Goal: Information Seeking & Learning: Find specific page/section

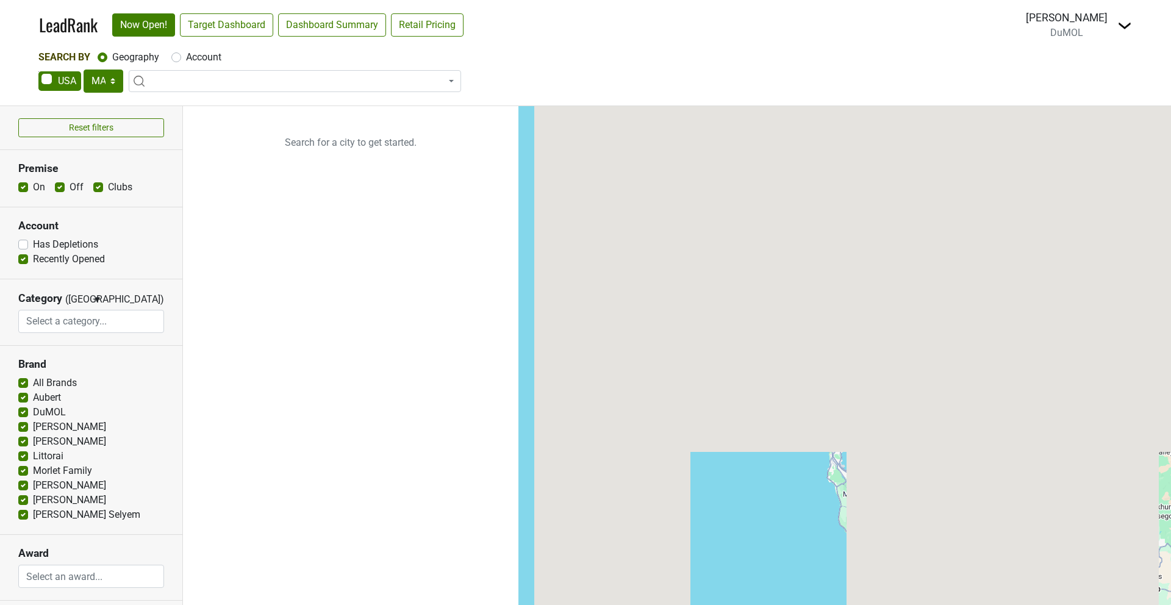
select select "MA"
select select
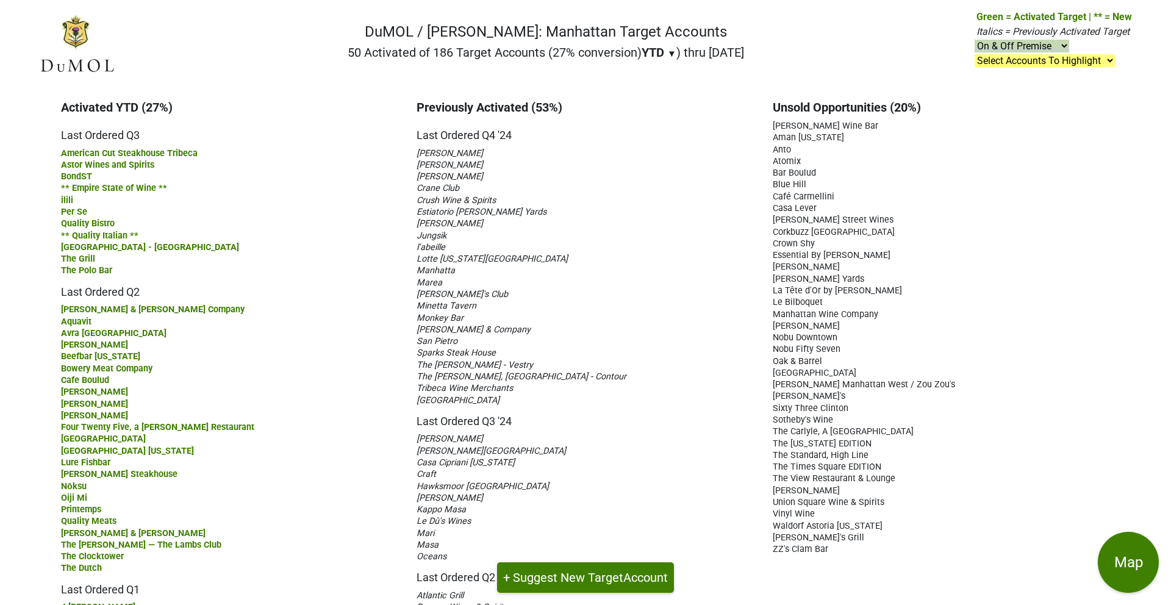
click at [425, 233] on span "Jungsik" at bounding box center [432, 236] width 30 height 10
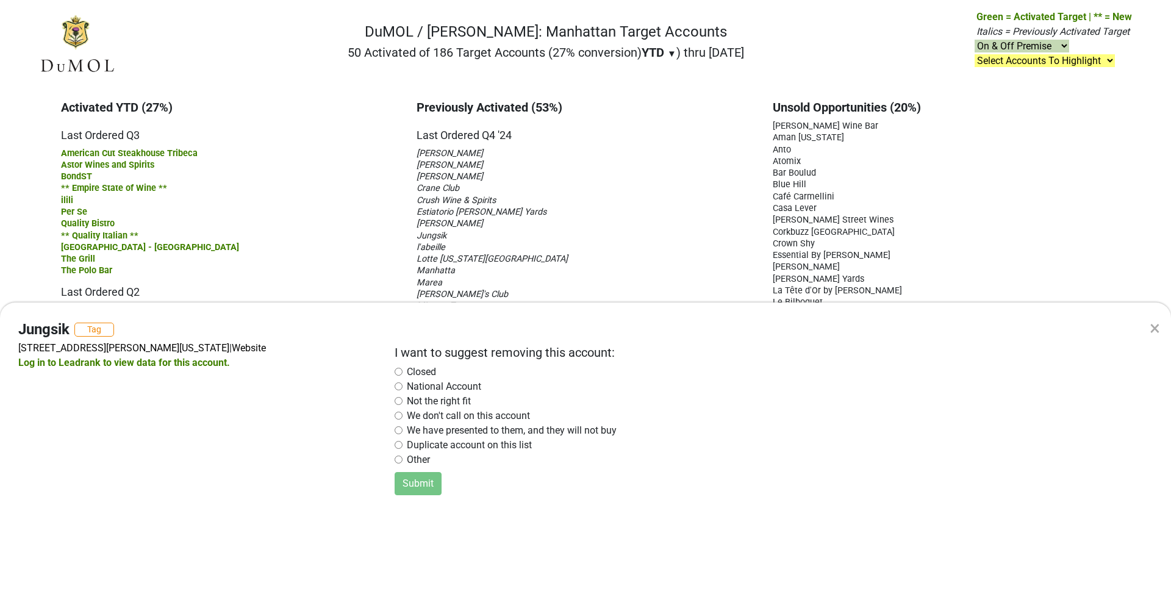
click at [425, 233] on div "× Jungsik Tag 2 Harrison St, New York, NY 10013 | Website Log in to Leadrank to…" at bounding box center [585, 302] width 1171 height 605
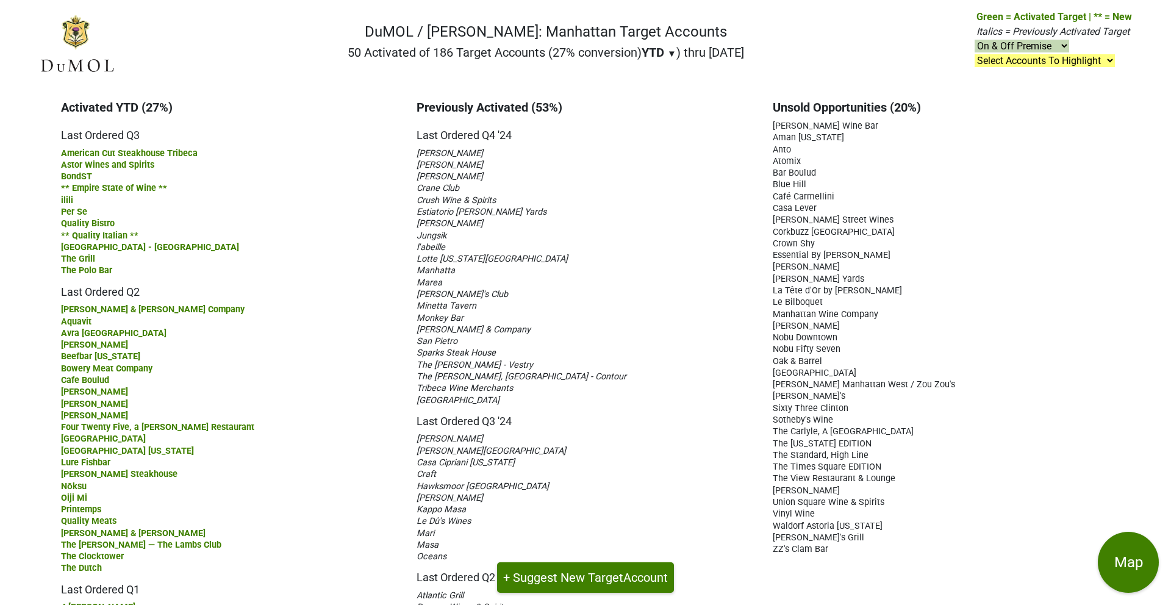
click at [432, 234] on span "Jungsik" at bounding box center [432, 236] width 30 height 10
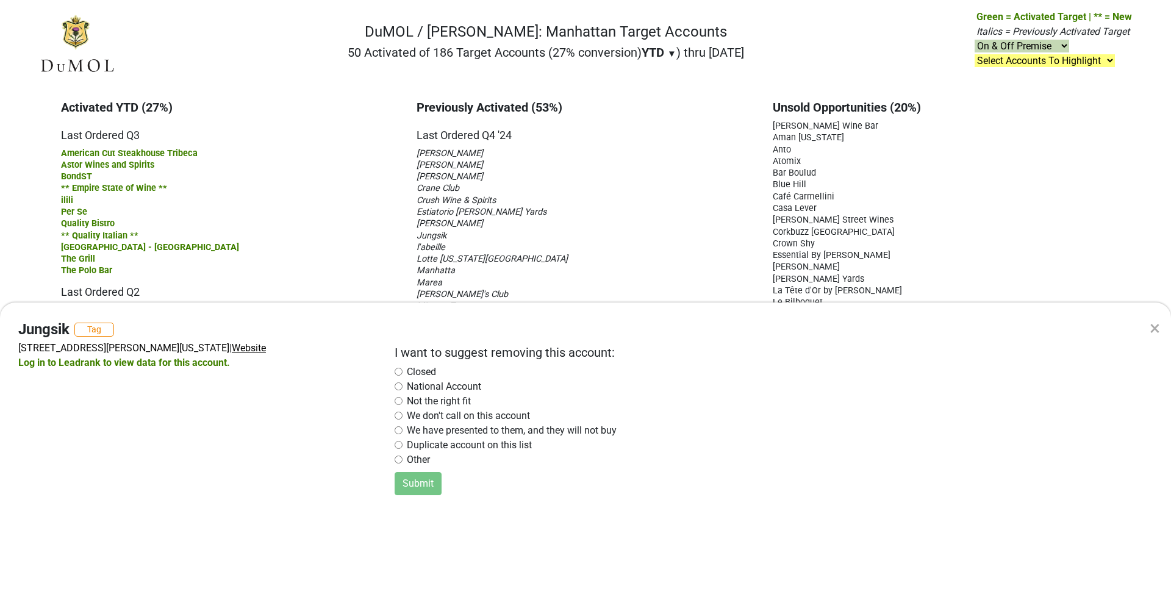
click at [232, 348] on span "Website" at bounding box center [249, 348] width 34 height 12
click at [1158, 327] on div "×" at bounding box center [1155, 328] width 10 height 29
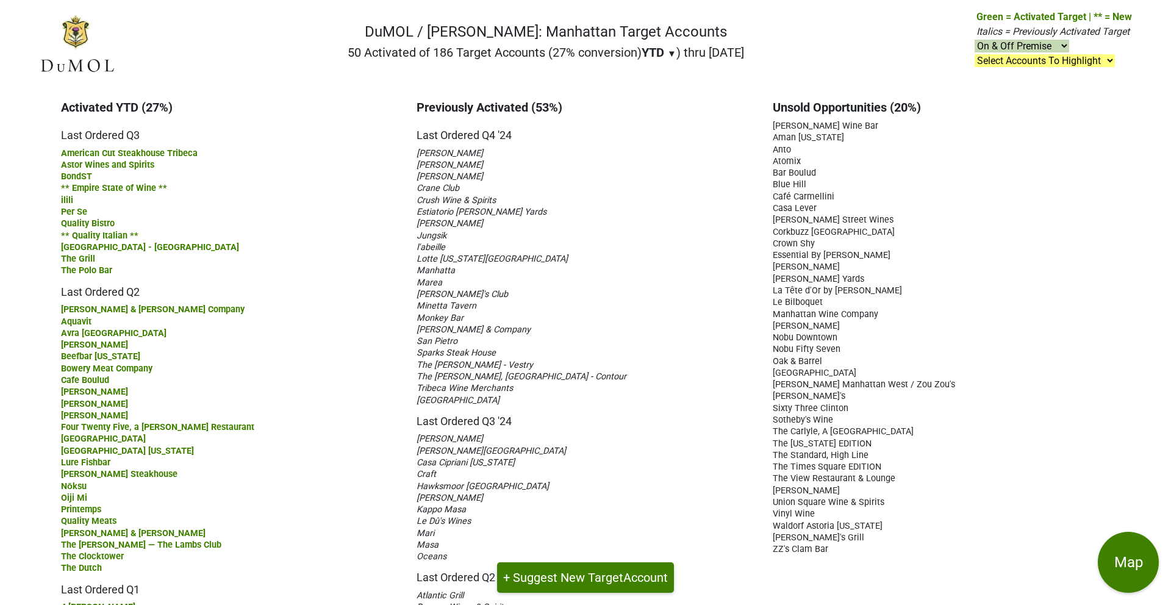
click at [436, 399] on span "Waverly Inn" at bounding box center [458, 400] width 83 height 10
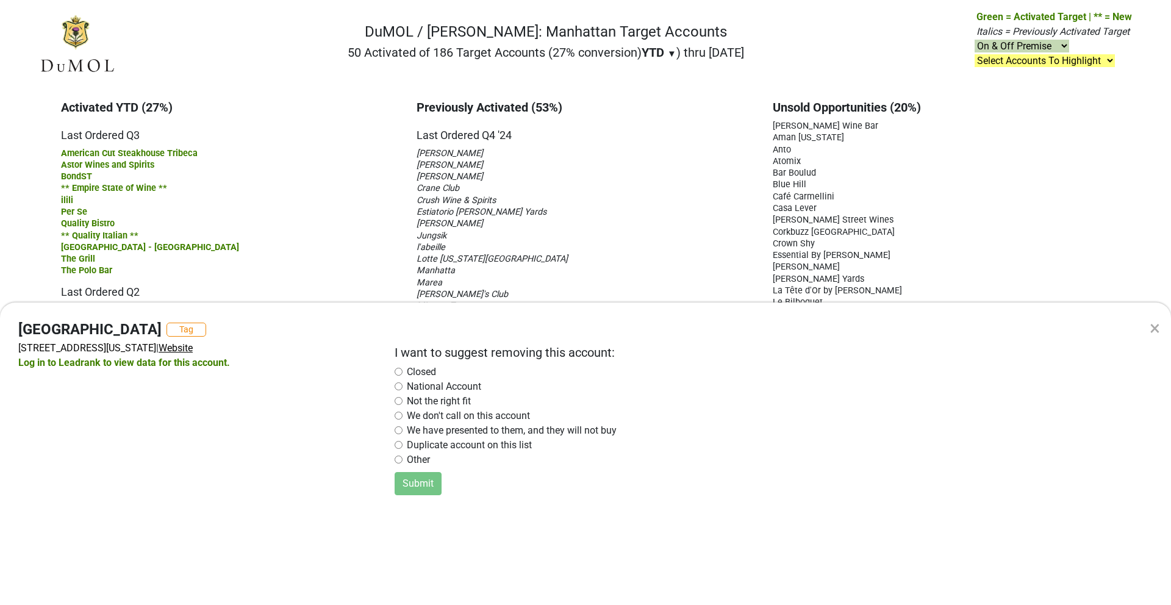
click at [192, 345] on span "Website" at bounding box center [176, 348] width 34 height 12
click at [1154, 329] on div "×" at bounding box center [1155, 328] width 10 height 29
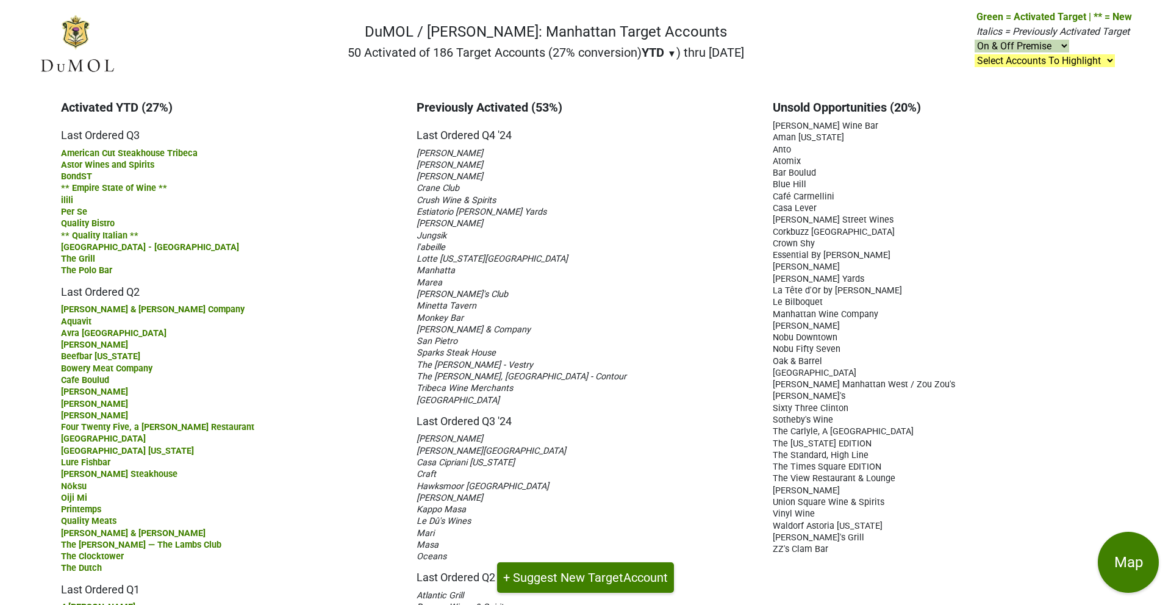
click at [811, 168] on span "Bar Boulud" at bounding box center [794, 173] width 43 height 10
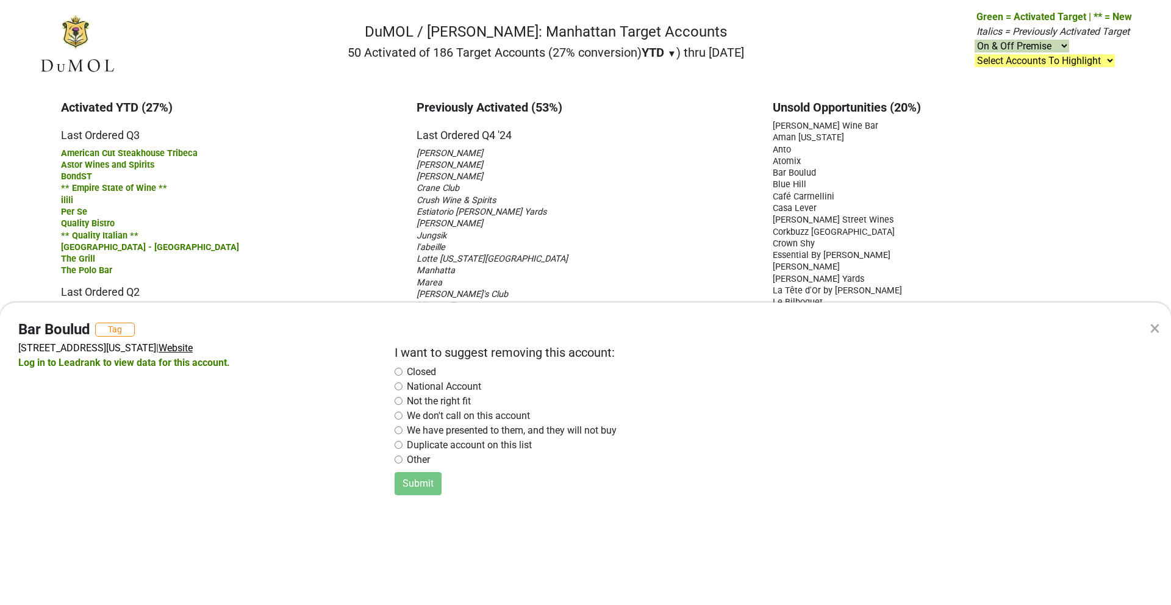
click at [193, 348] on span "Website" at bounding box center [176, 348] width 34 height 12
click at [167, 360] on link "Log in to Leadrank to view data for this account." at bounding box center [124, 363] width 212 height 12
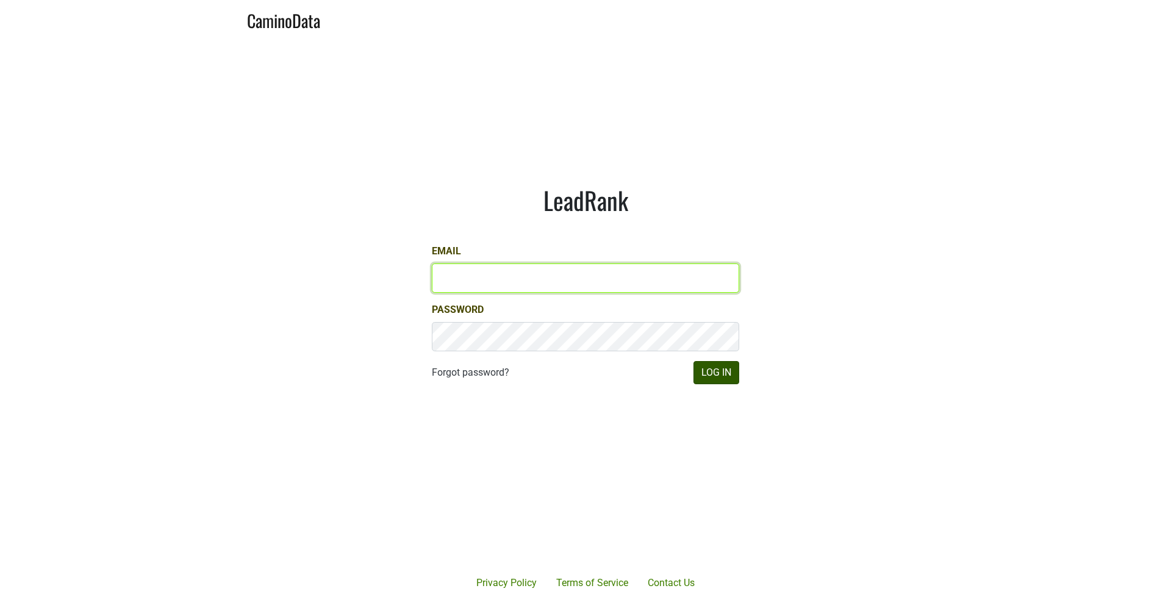
type input "[PERSON_NAME][EMAIL_ADDRESS][DOMAIN_NAME]"
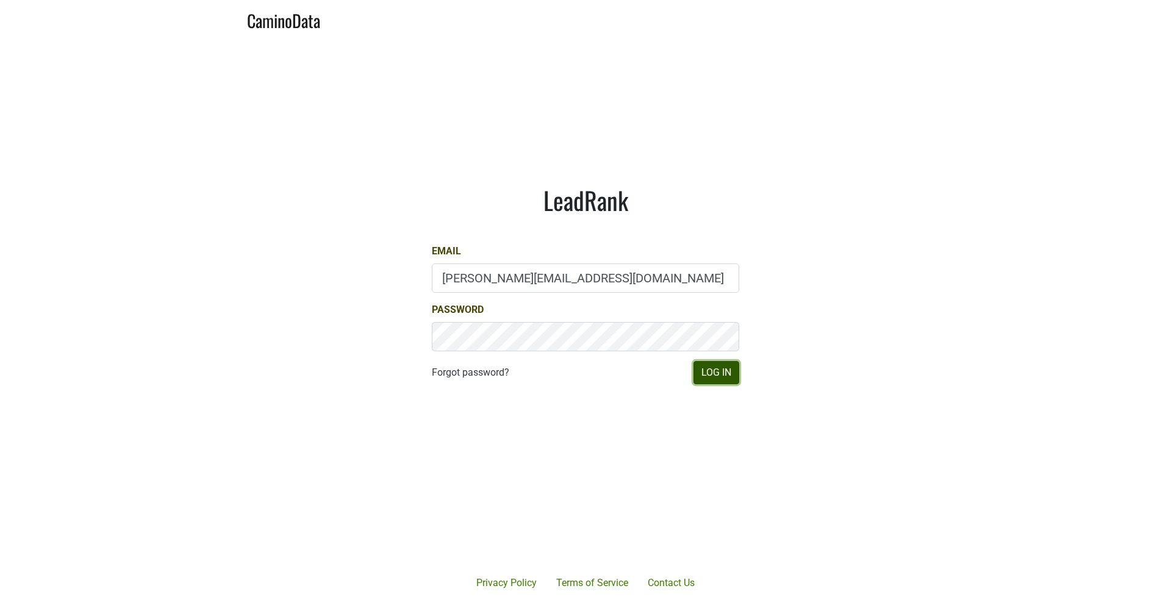
click at [709, 364] on button "Log In" at bounding box center [717, 372] width 46 height 23
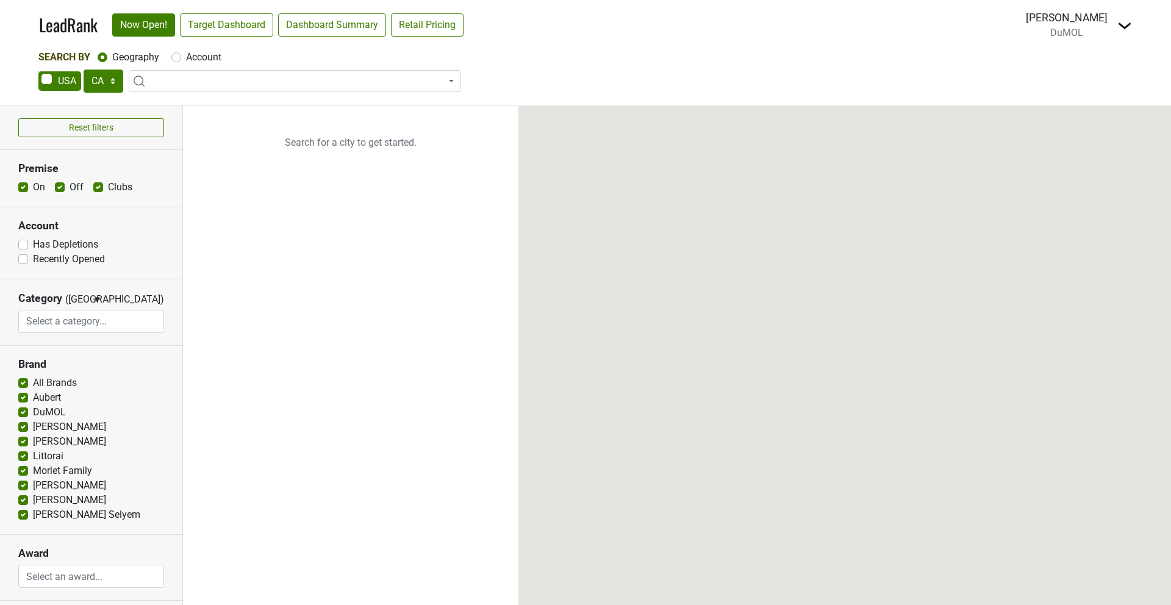
select select "CA"
select select
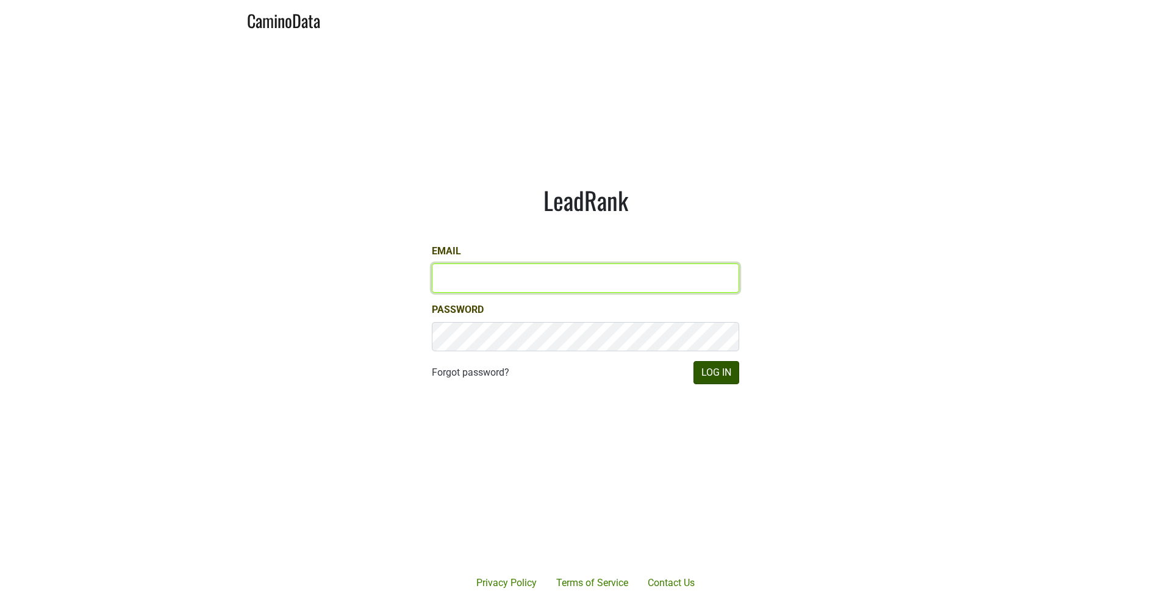
type input "mariette@dumol.com"
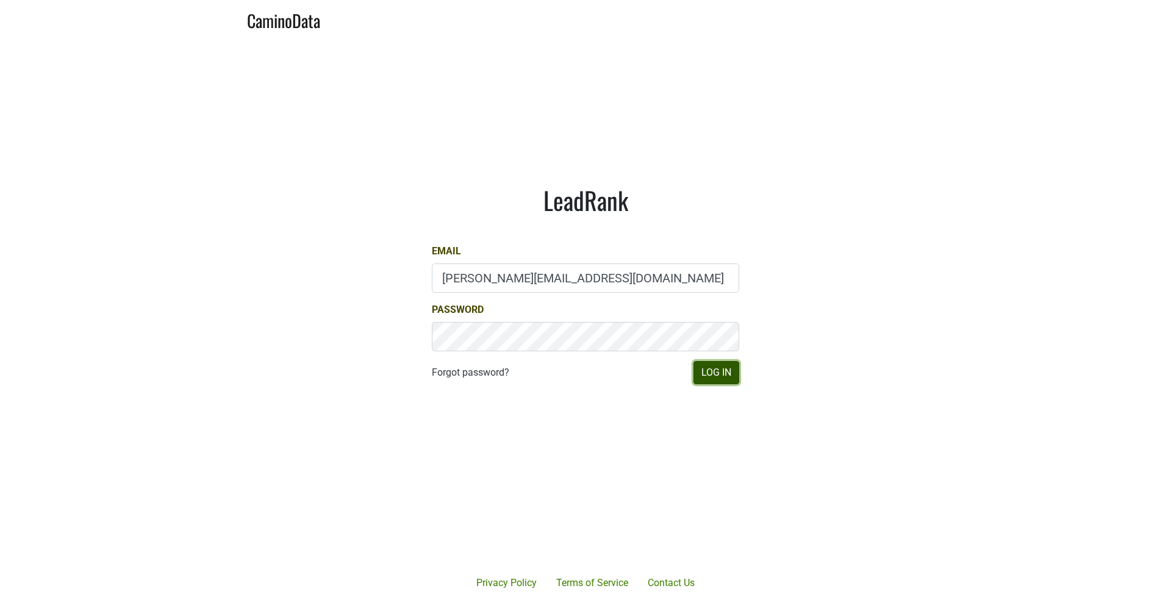
click at [722, 376] on button "Log In" at bounding box center [717, 372] width 46 height 23
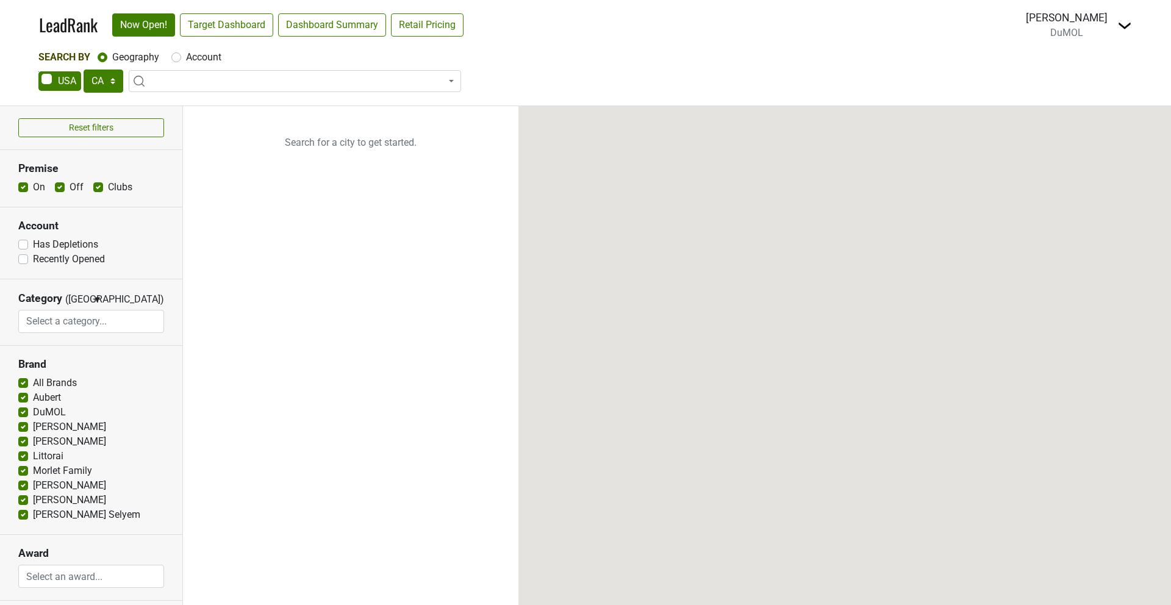
select select "CA"
select select
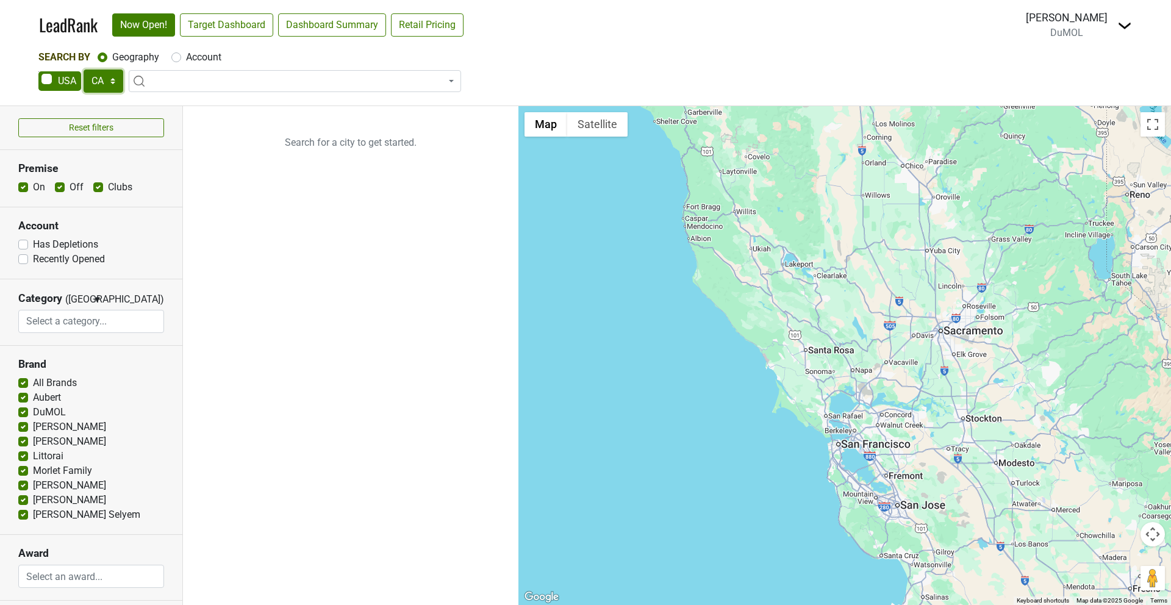
click at [104, 79] on select "AK AL AR AZ CA CO CT DC DE FL [GEOGRAPHIC_DATA] HI IA ID IL IN KS [GEOGRAPHIC_D…" at bounding box center [104, 81] width 40 height 23
click at [84, 70] on select "AK AL AR AZ CA CO CT DC DE FL [GEOGRAPHIC_DATA] HI IA ID IL IN KS [GEOGRAPHIC_D…" at bounding box center [104, 81] width 40 height 23
click at [99, 83] on select "AK AL AR AZ CA CO CT DC DE FL GA HI IA ID IL IN KS KY LA MA MD ME MI MN MO MS M…" at bounding box center [104, 81] width 40 height 23
select select "NY"
click at [84, 70] on select "AK AL AR AZ CA CO CT DC DE FL GA HI IA ID IL IN KS KY LA MA MD ME MI MN MO MS M…" at bounding box center [104, 81] width 40 height 23
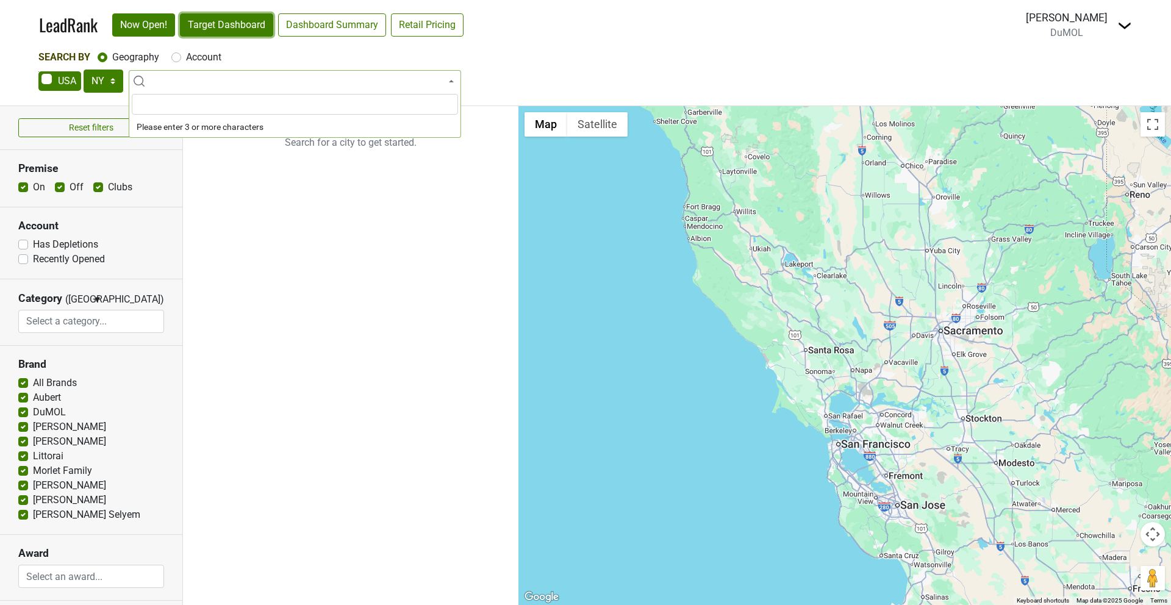
click at [234, 15] on link "Target Dashboard" at bounding box center [226, 24] width 93 height 23
click at [207, 80] on span at bounding box center [295, 81] width 332 height 22
type input "manhat"
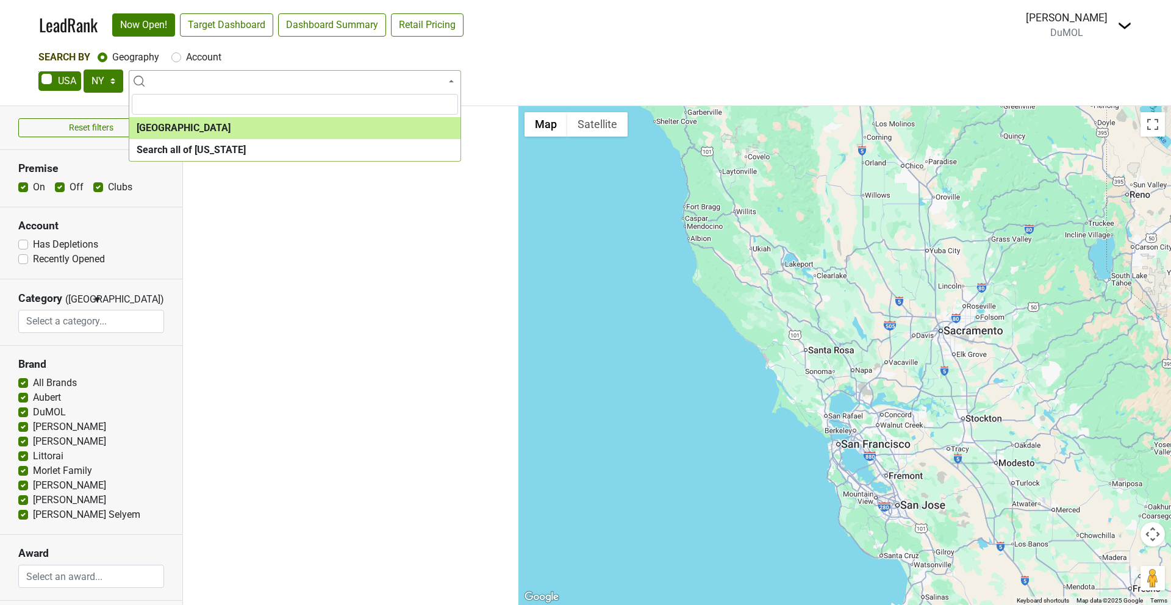
select select "1260"
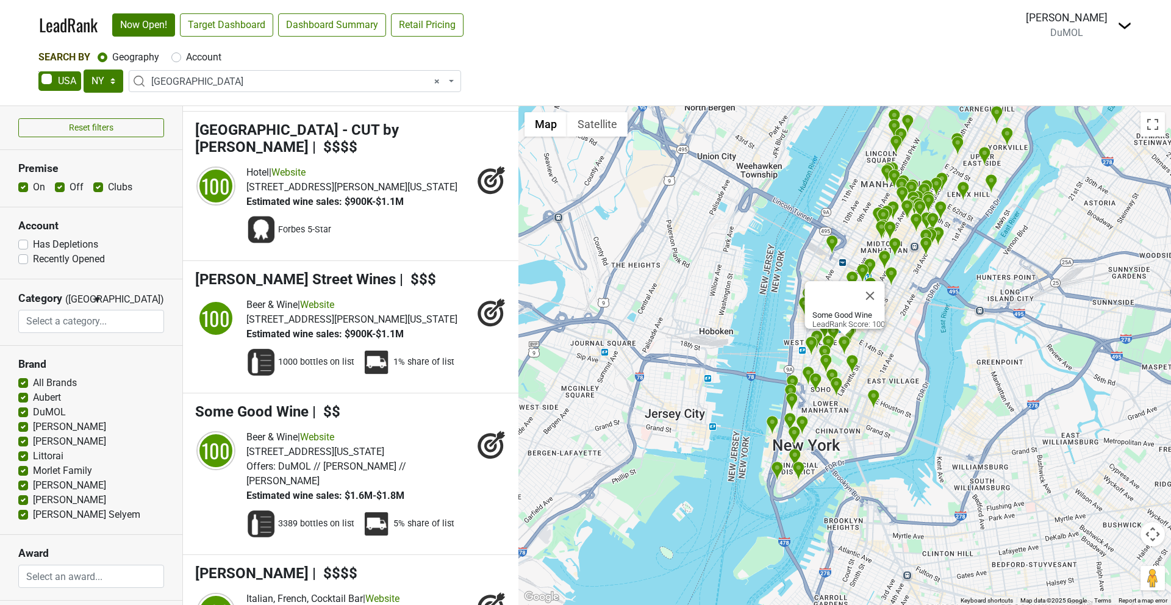
scroll to position [2953, 0]
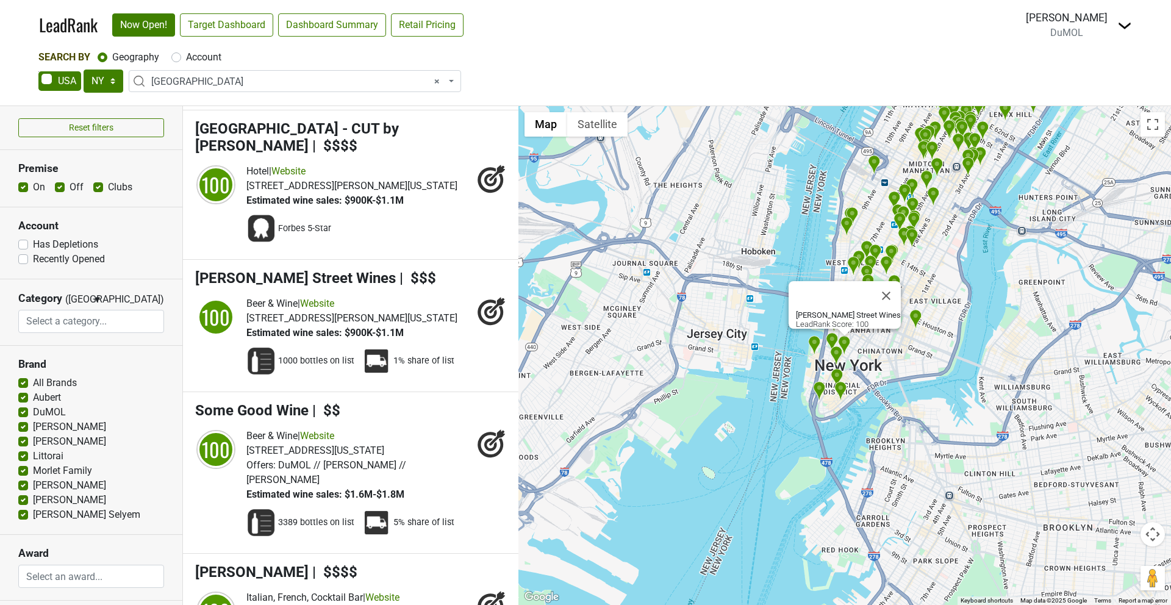
click at [70, 185] on label "Off" at bounding box center [77, 187] width 14 height 15
click at [57, 185] on input "Off" at bounding box center [60, 186] width 10 height 12
checkbox input "false"
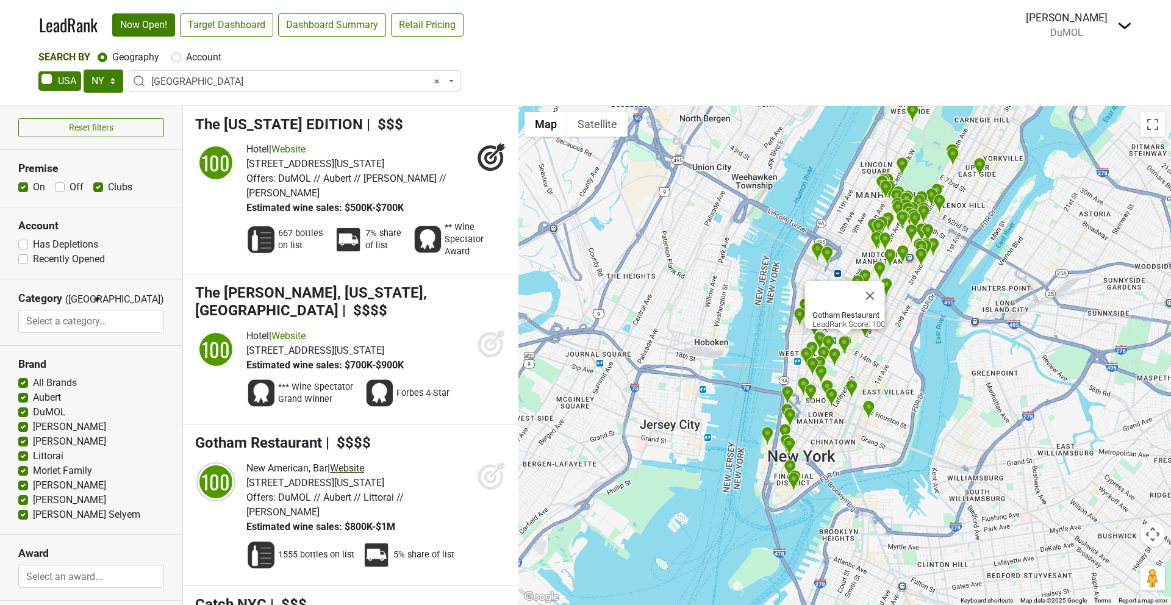
click at [360, 462] on link "Website" at bounding box center [347, 468] width 34 height 12
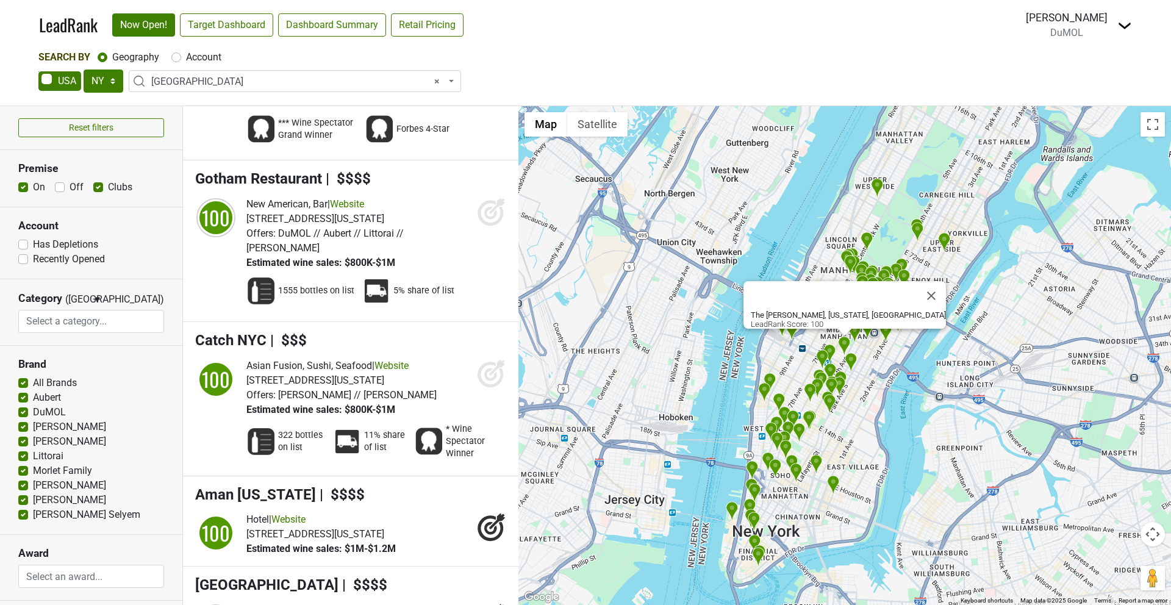
scroll to position [265, 0]
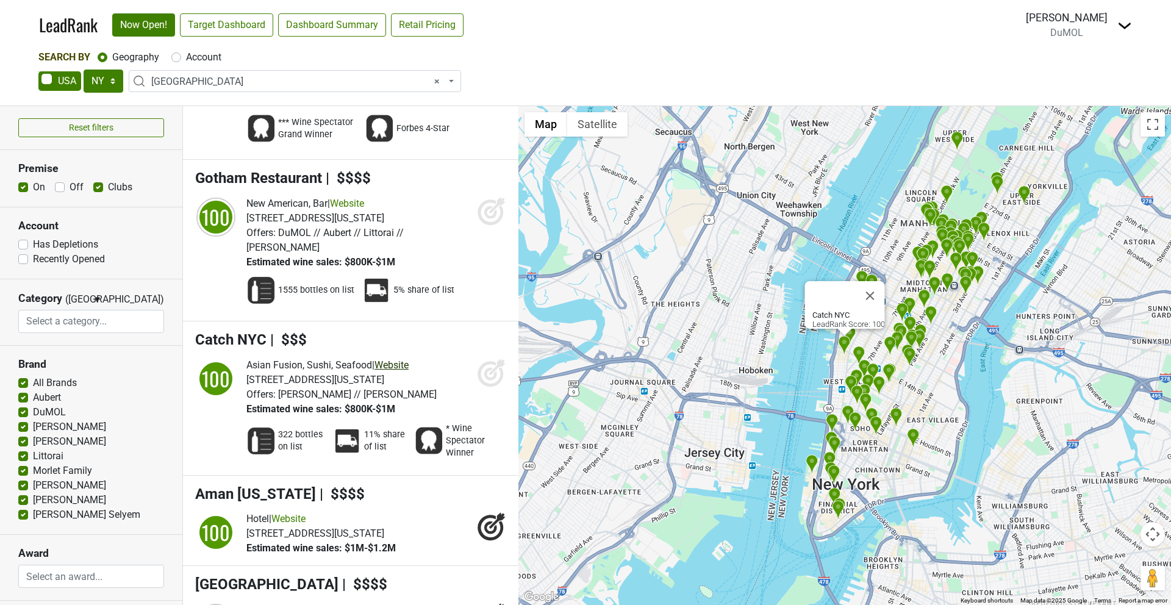
click at [401, 359] on link "Website" at bounding box center [392, 365] width 34 height 12
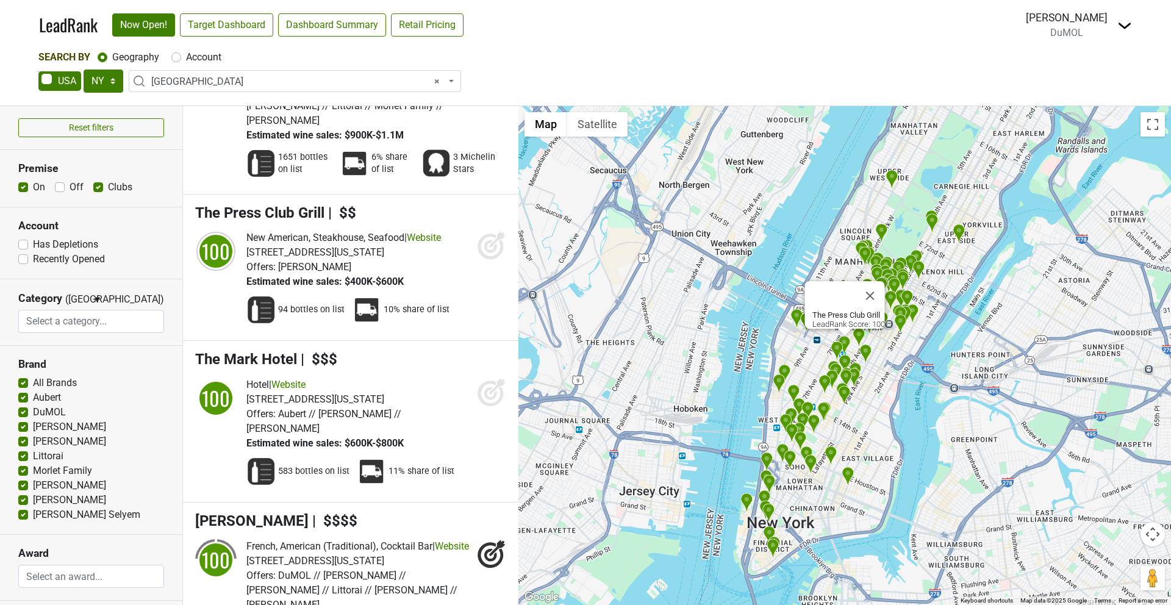
scroll to position [1131, 0]
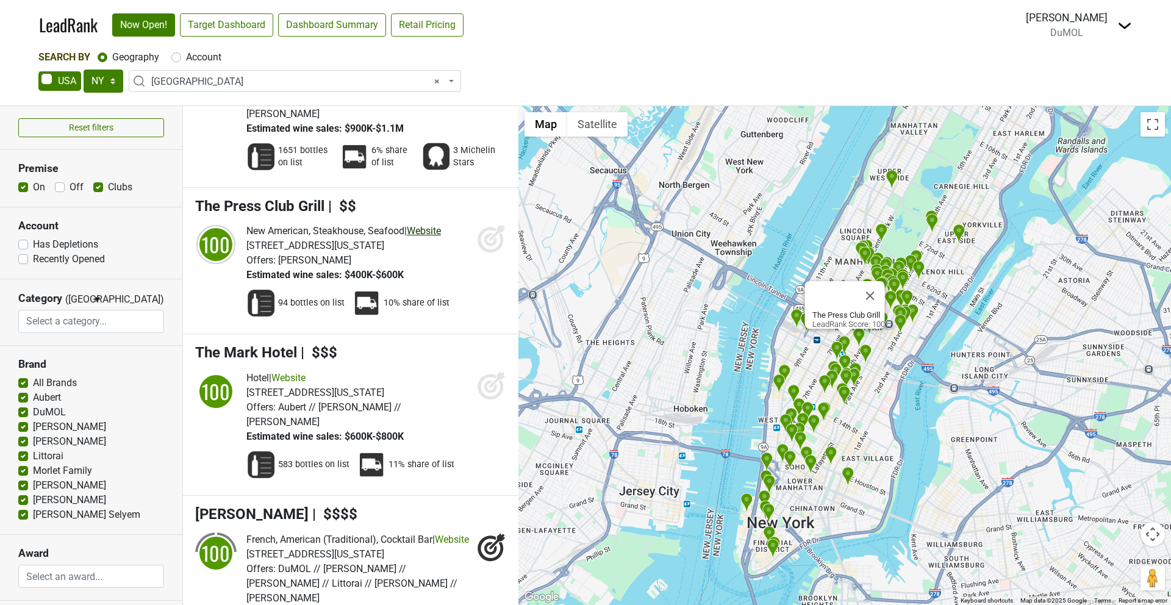
click at [439, 225] on link "Website" at bounding box center [424, 231] width 34 height 12
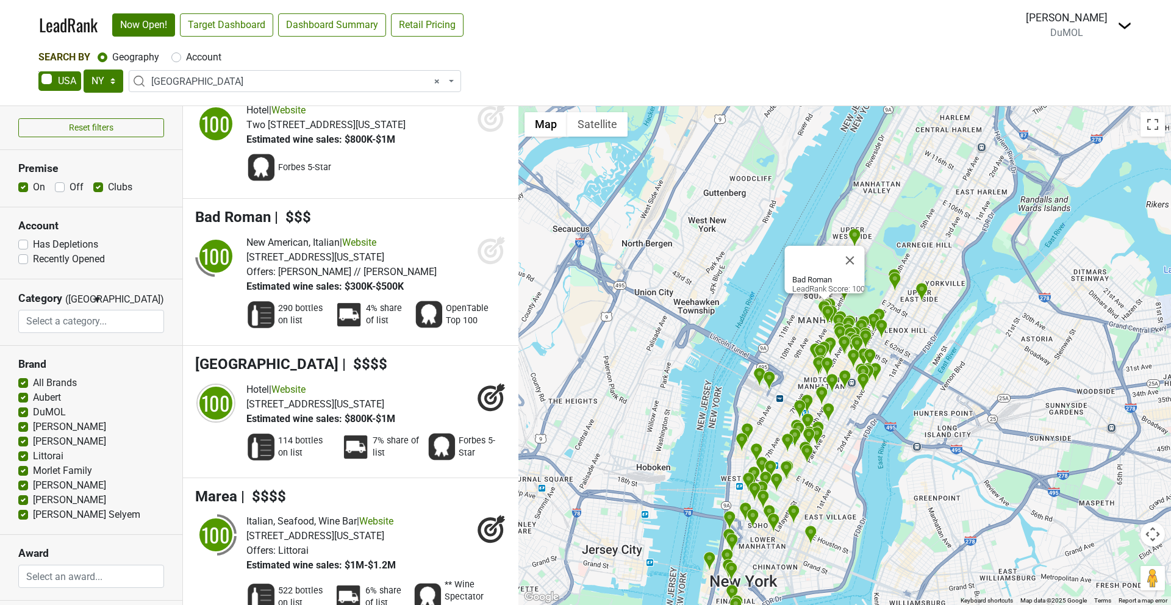
scroll to position [3390, 0]
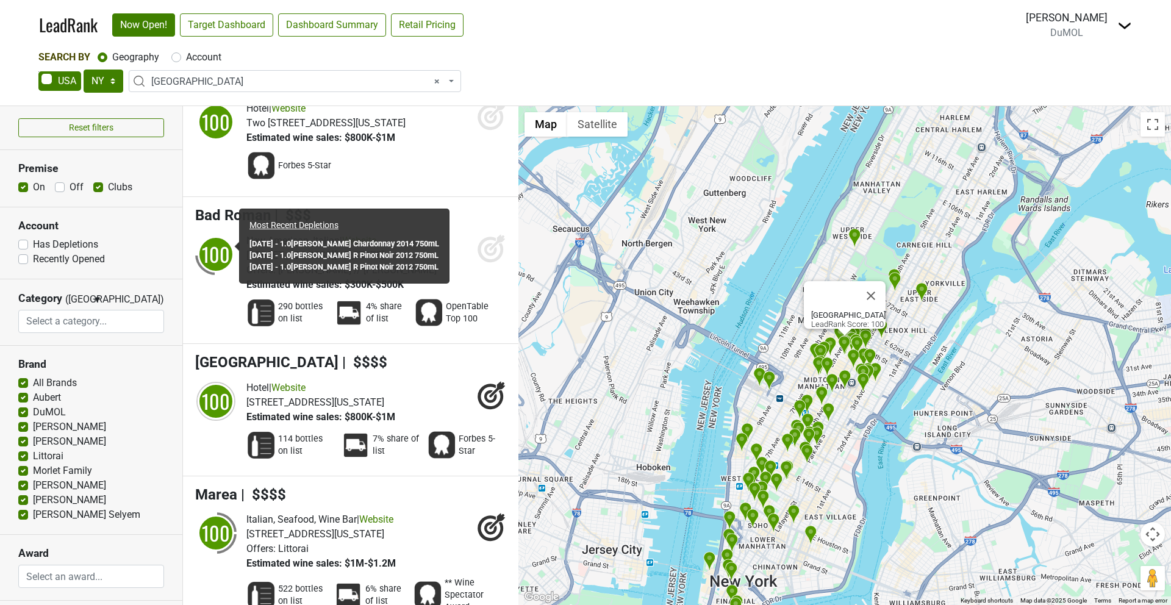
click at [219, 383] on div "100" at bounding box center [216, 401] width 37 height 37
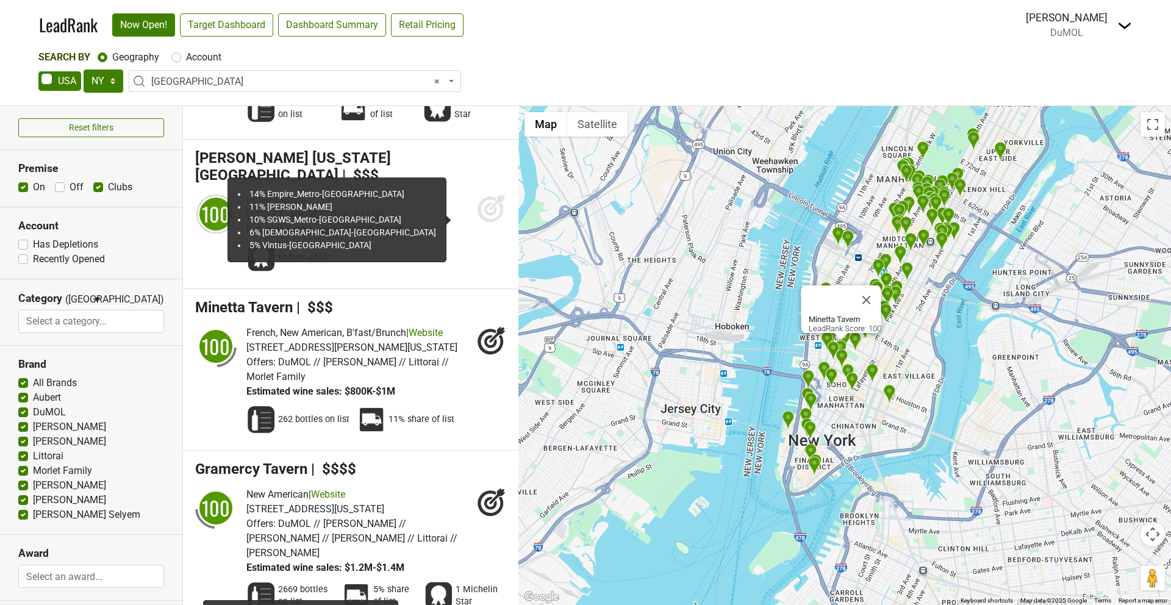
scroll to position [4482, 0]
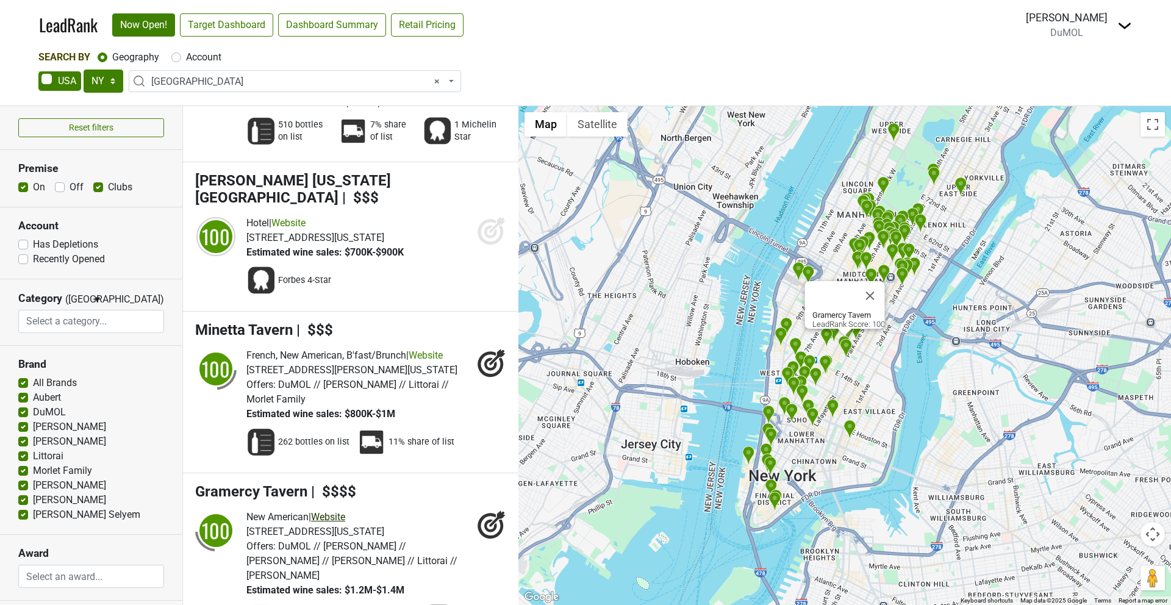
click at [334, 511] on link "Website" at bounding box center [328, 517] width 34 height 12
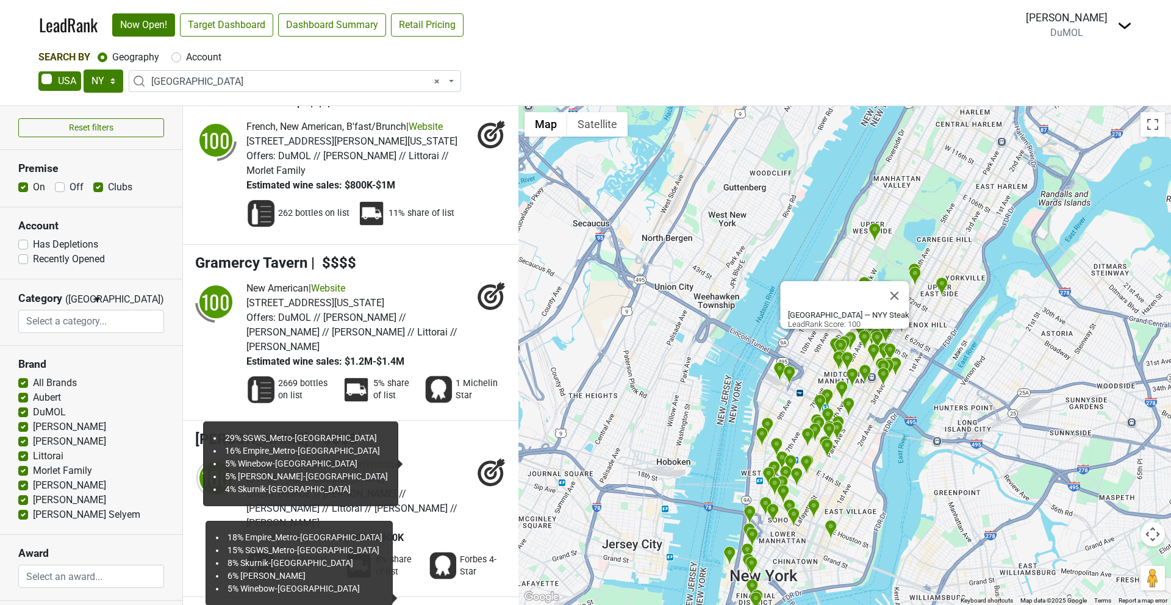
scroll to position [4714, 0]
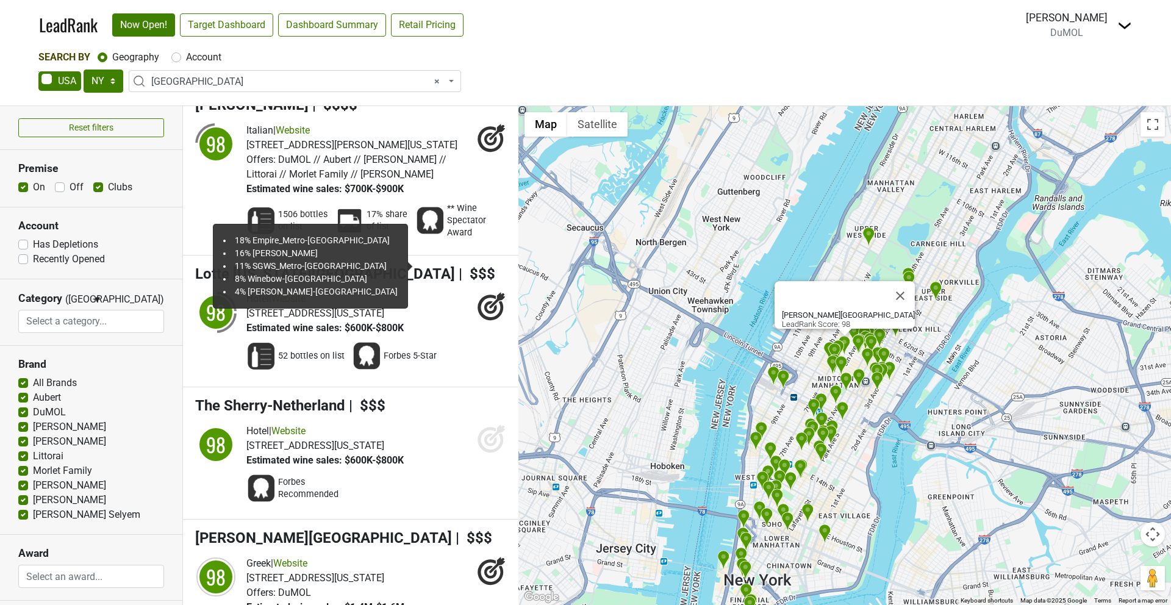
scroll to position [8214, 0]
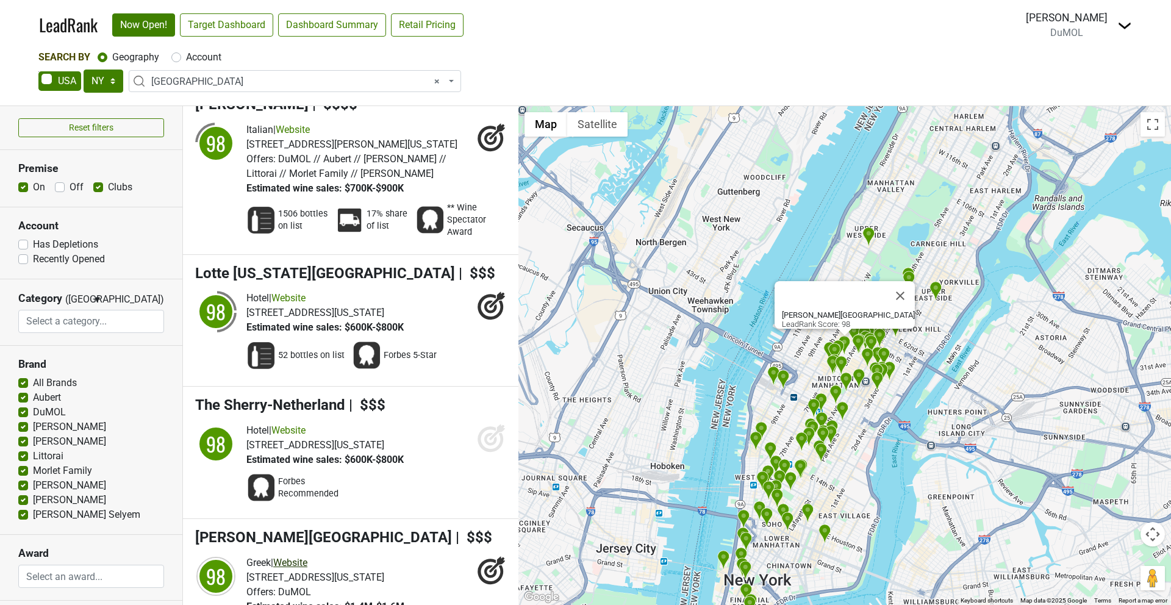
click at [305, 557] on link "Website" at bounding box center [290, 563] width 34 height 12
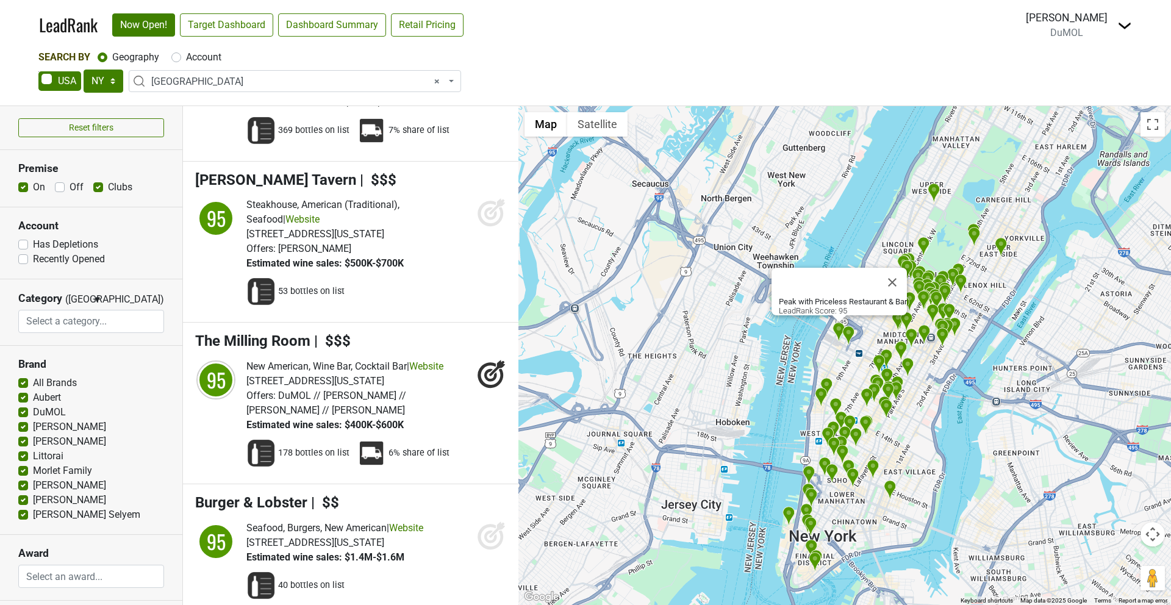
scroll to position [14138, 0]
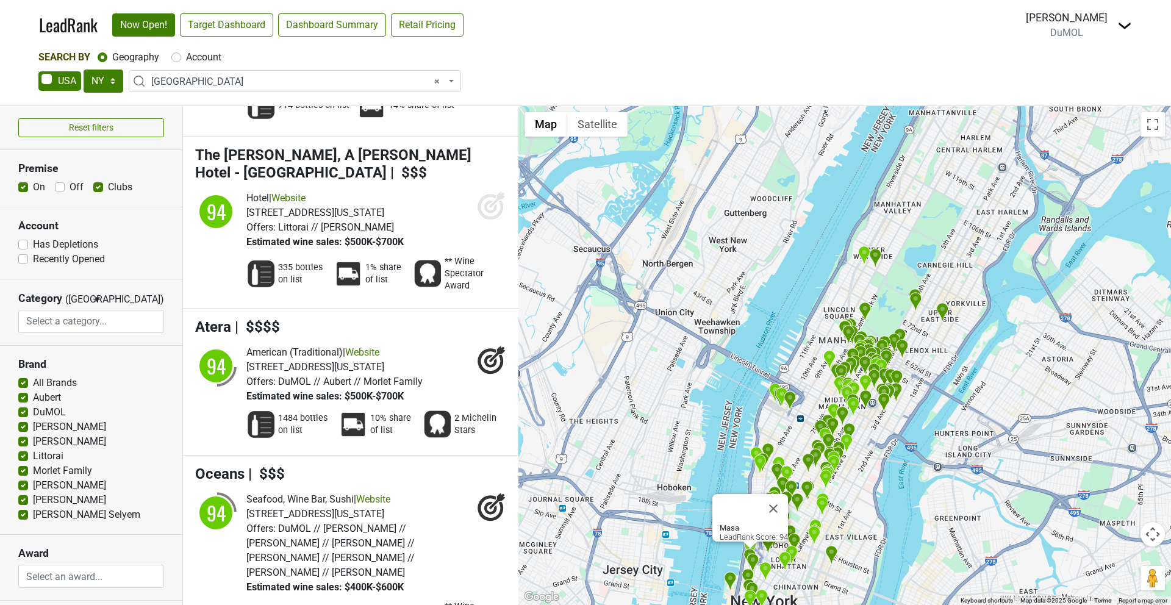
scroll to position [17714, 0]
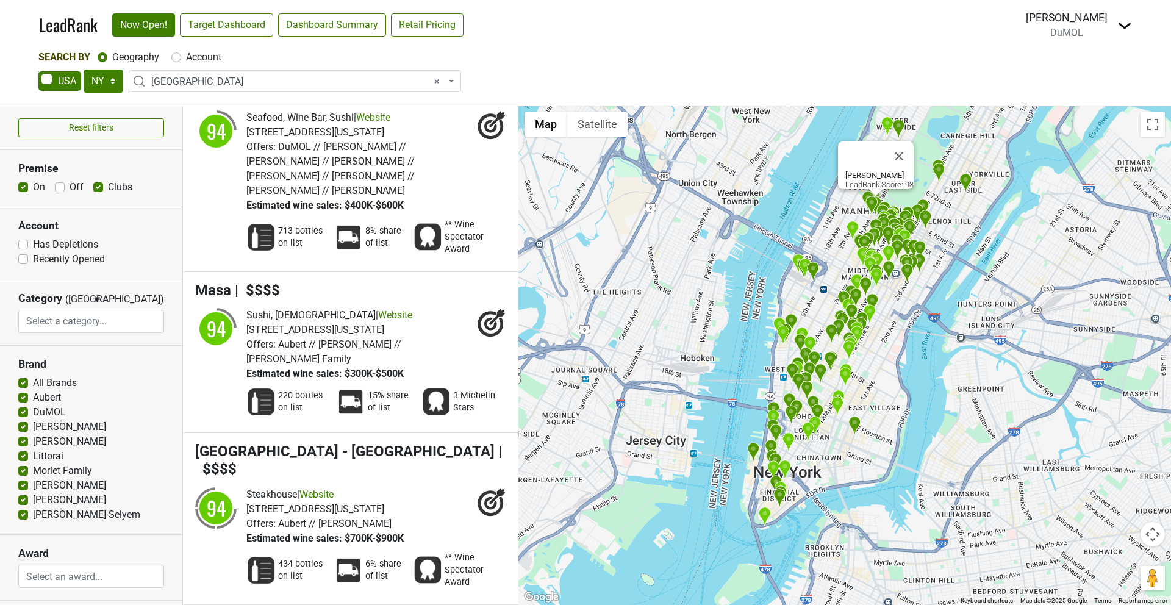
scroll to position [18104, 0]
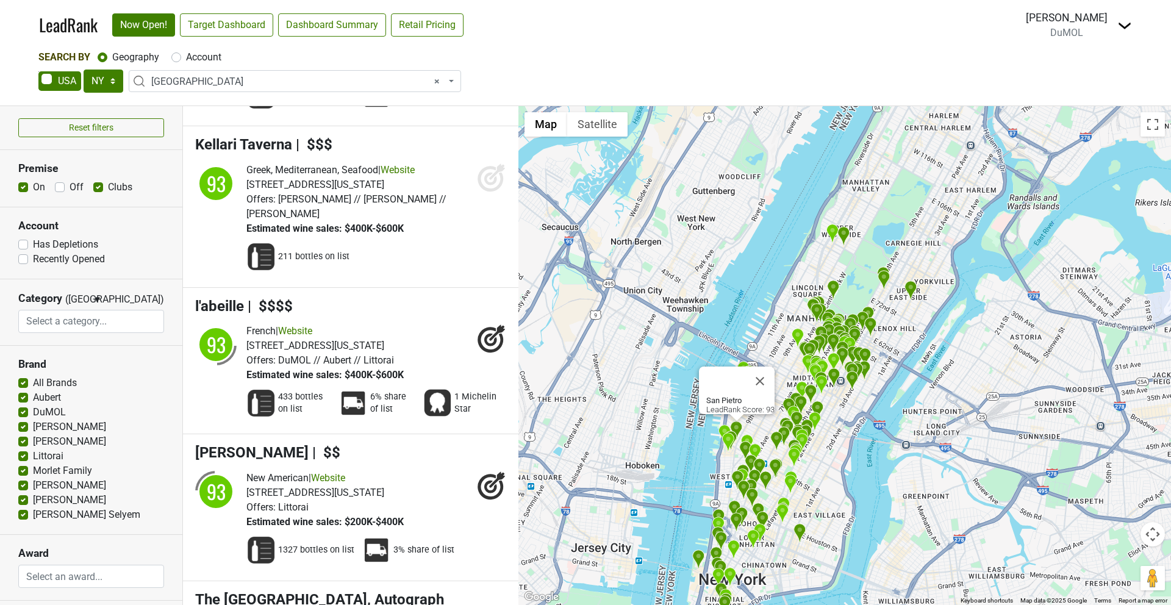
scroll to position [18812, 0]
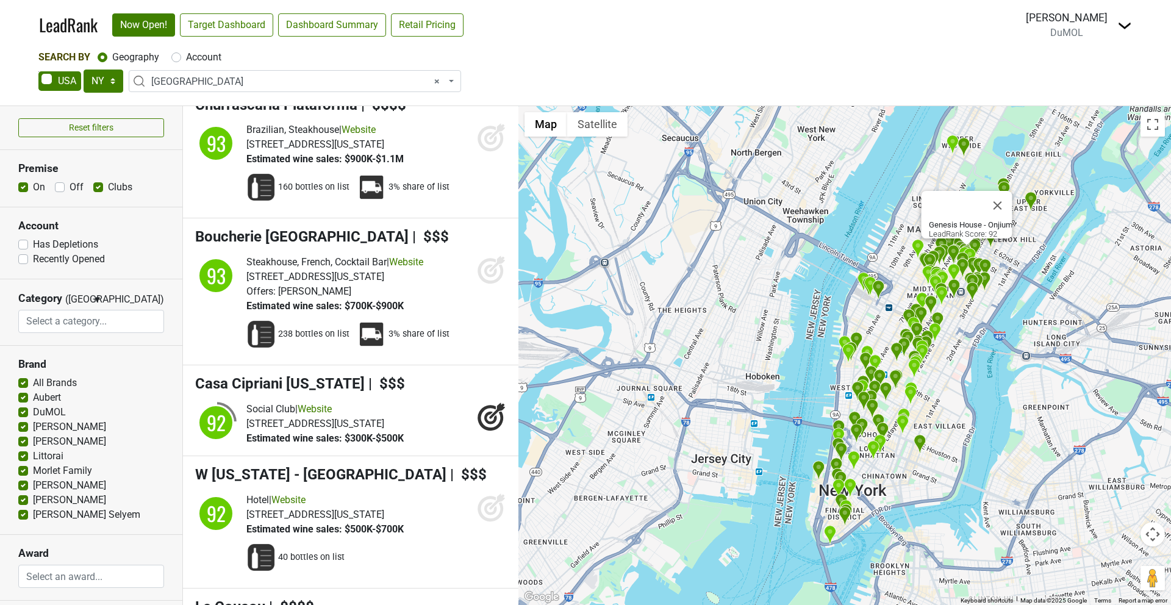
scroll to position [20888, 0]
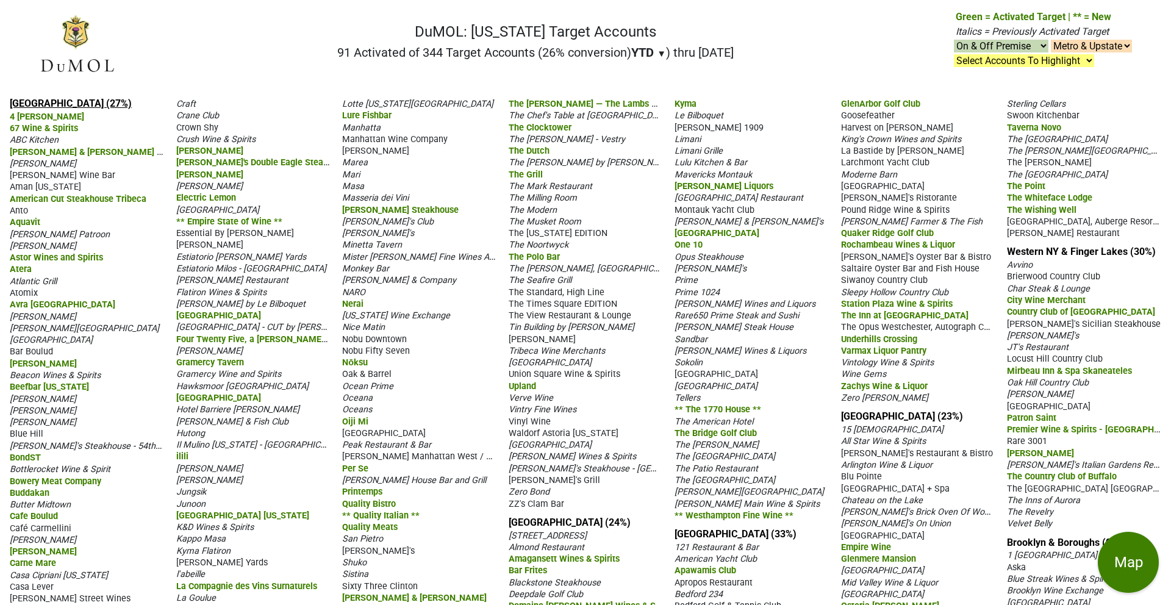
click at [47, 102] on link "[GEOGRAPHIC_DATA] (27%)" at bounding box center [71, 104] width 122 height 12
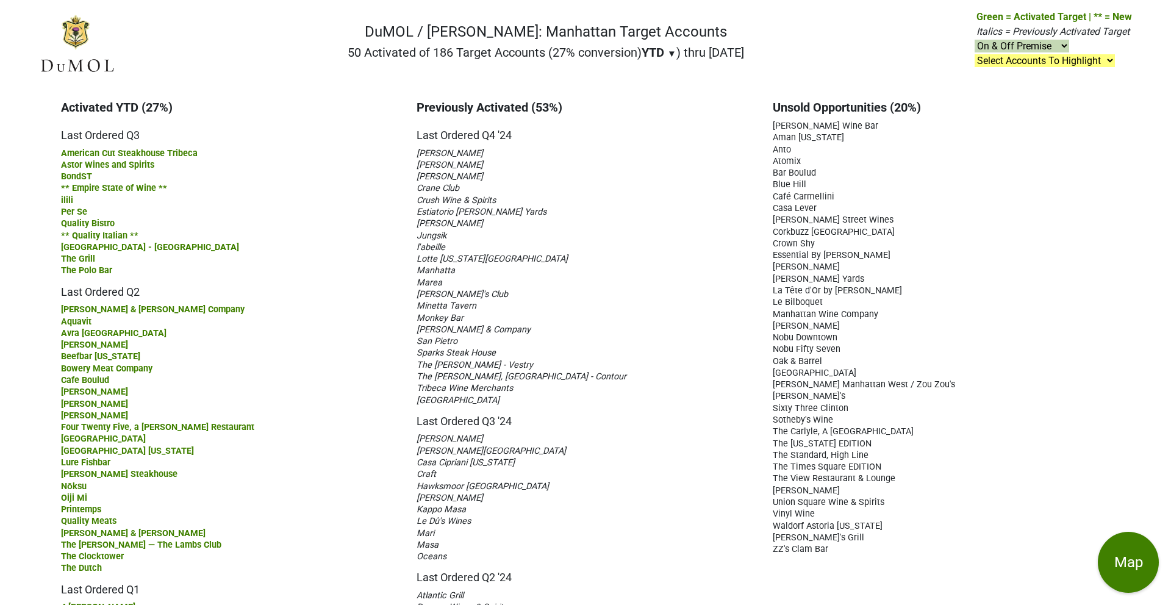
click at [790, 169] on span "Bar Boulud" at bounding box center [794, 173] width 43 height 10
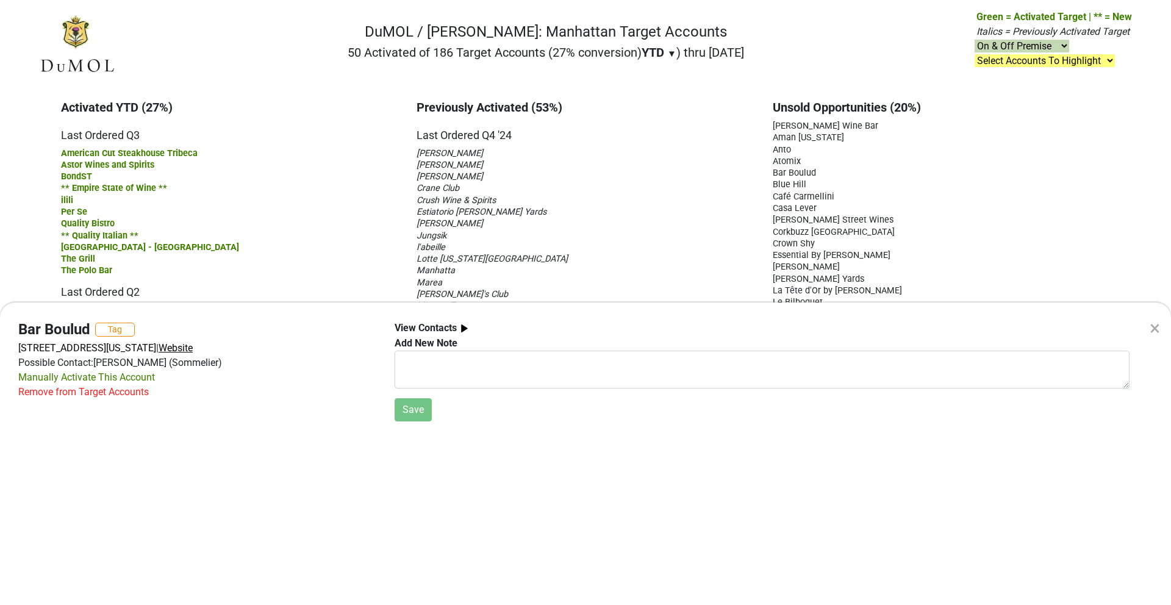
click at [193, 343] on span "Website" at bounding box center [176, 348] width 34 height 12
click at [95, 392] on div "Remove from Target Accounts" at bounding box center [83, 392] width 131 height 15
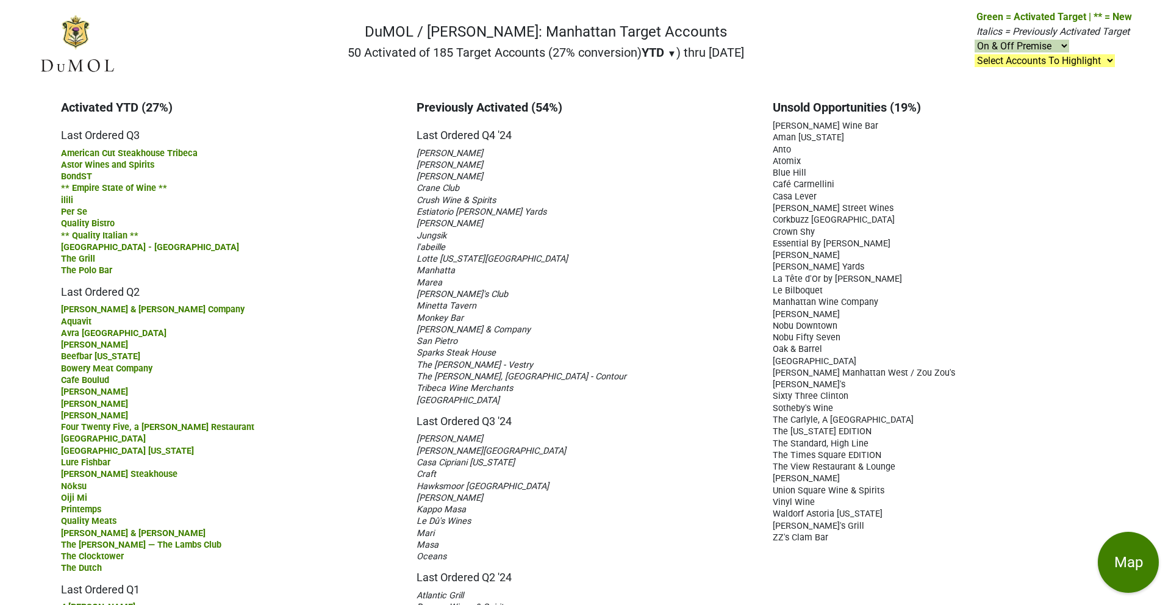
click at [486, 387] on span "Tribeca Wine Merchants" at bounding box center [465, 388] width 96 height 10
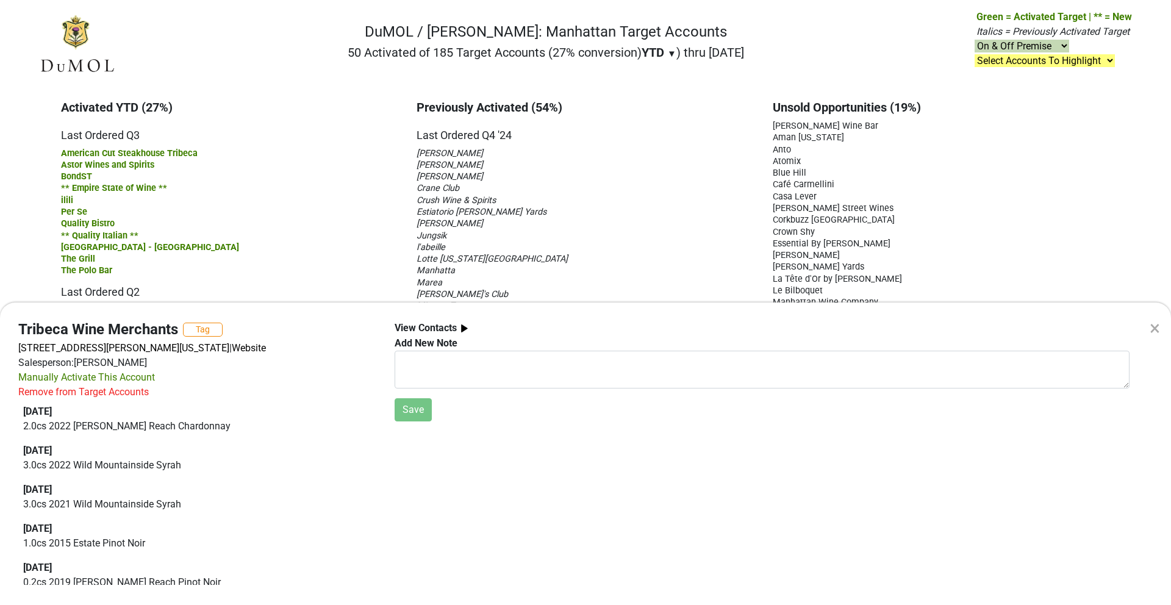
click at [1160, 330] on div "×" at bounding box center [1155, 328] width 10 height 29
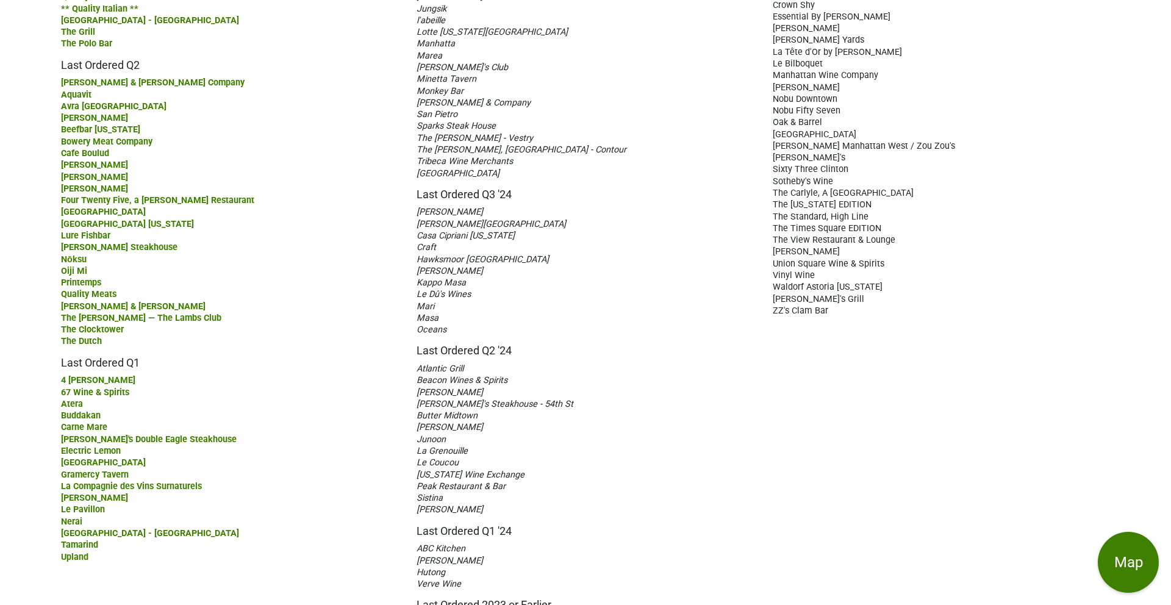
scroll to position [249, 0]
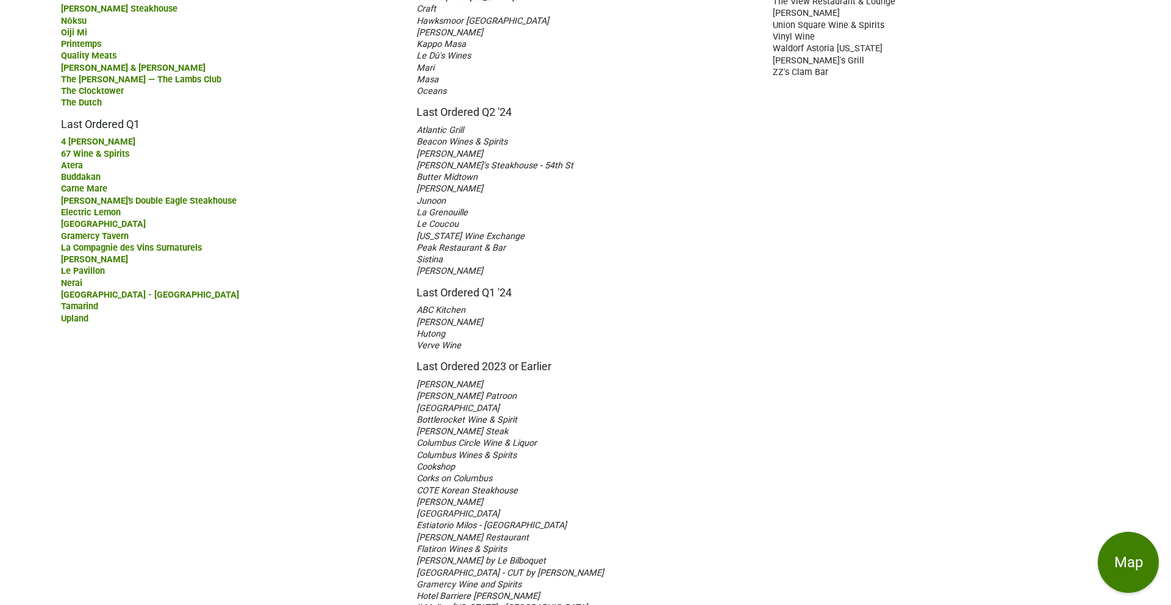
click at [304, 446] on div "Activated YTD (27%) Last Ordered Q3 American Cut Steakhouse Tribeca Astor Wines…" at bounding box center [230, 289] width 356 height 1308
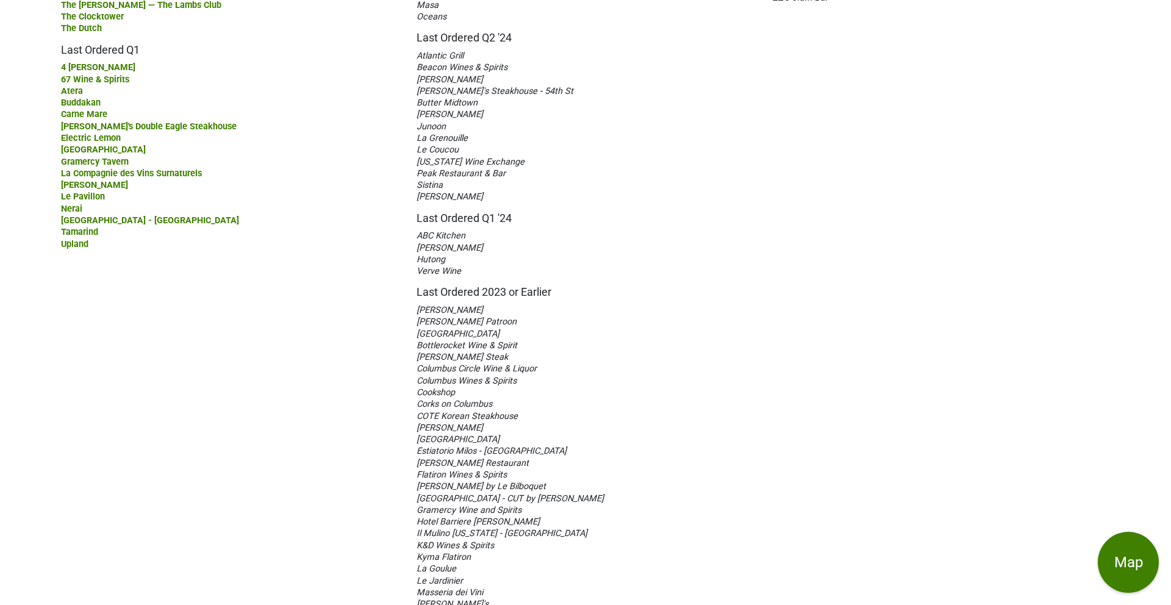
scroll to position [541, 0]
click at [425, 259] on span "Hutong" at bounding box center [431, 258] width 29 height 10
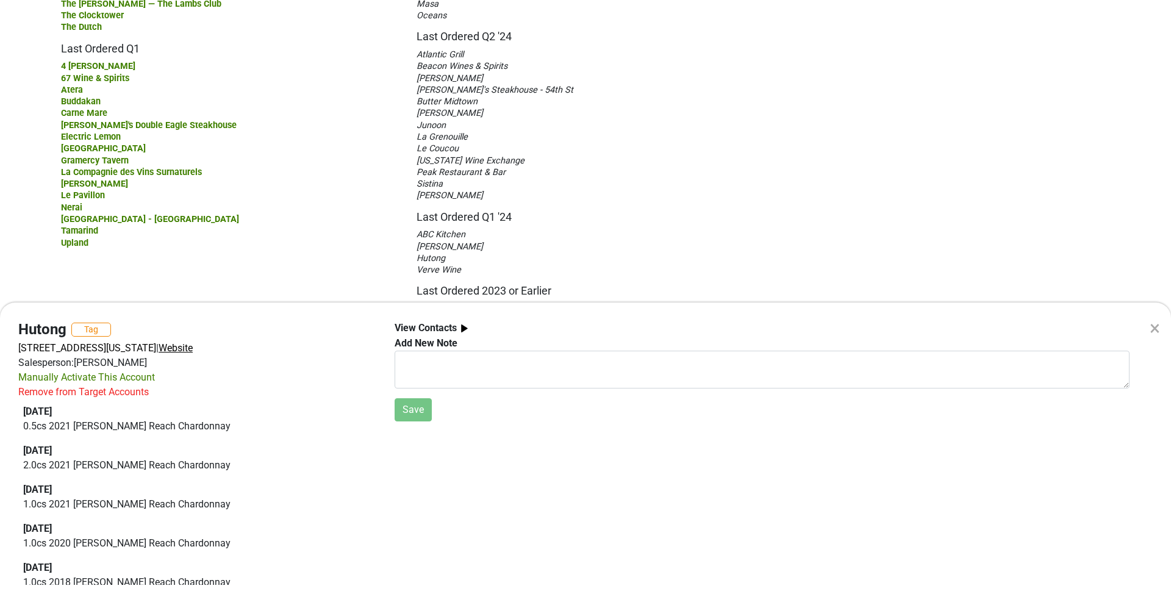
click at [193, 350] on span "Website" at bounding box center [176, 348] width 34 height 12
click at [432, 129] on div "× Hutong Tag [STREET_ADDRESS][US_STATE] | Website Salesperson: [PERSON_NAME] Ma…" at bounding box center [585, 302] width 1171 height 605
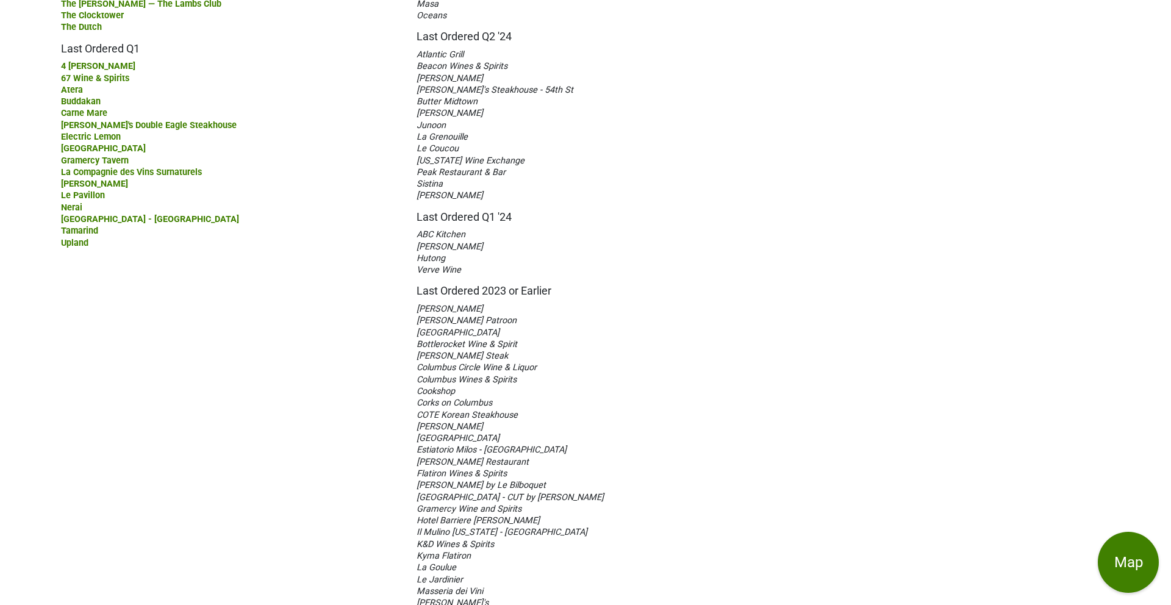
click at [432, 125] on span "Junoon" at bounding box center [431, 125] width 29 height 10
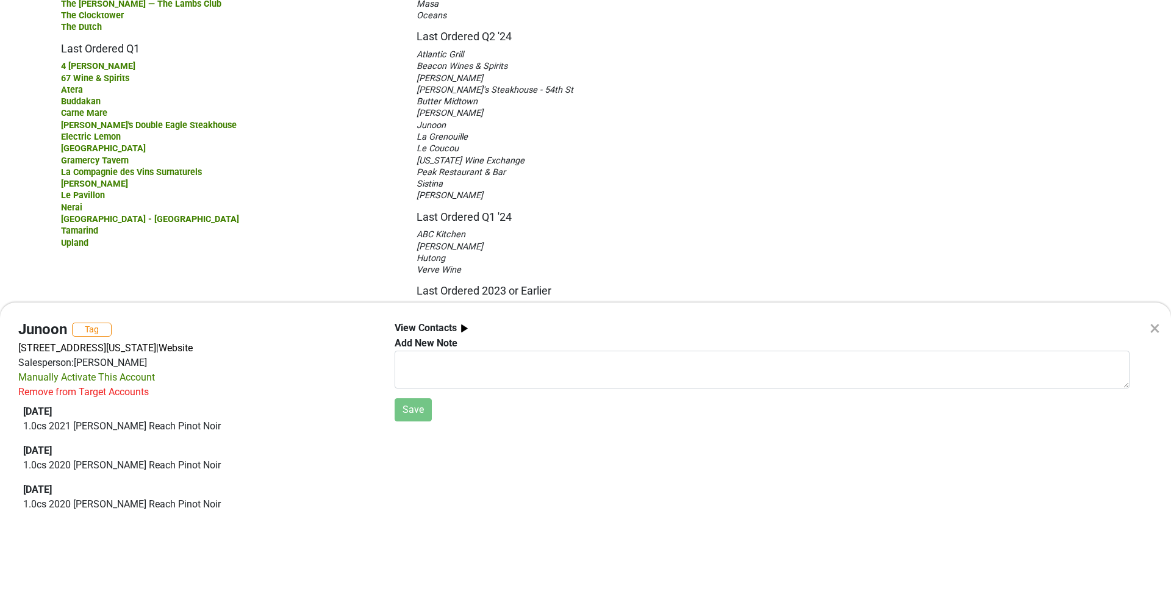
click at [1154, 329] on div "×" at bounding box center [1155, 328] width 10 height 29
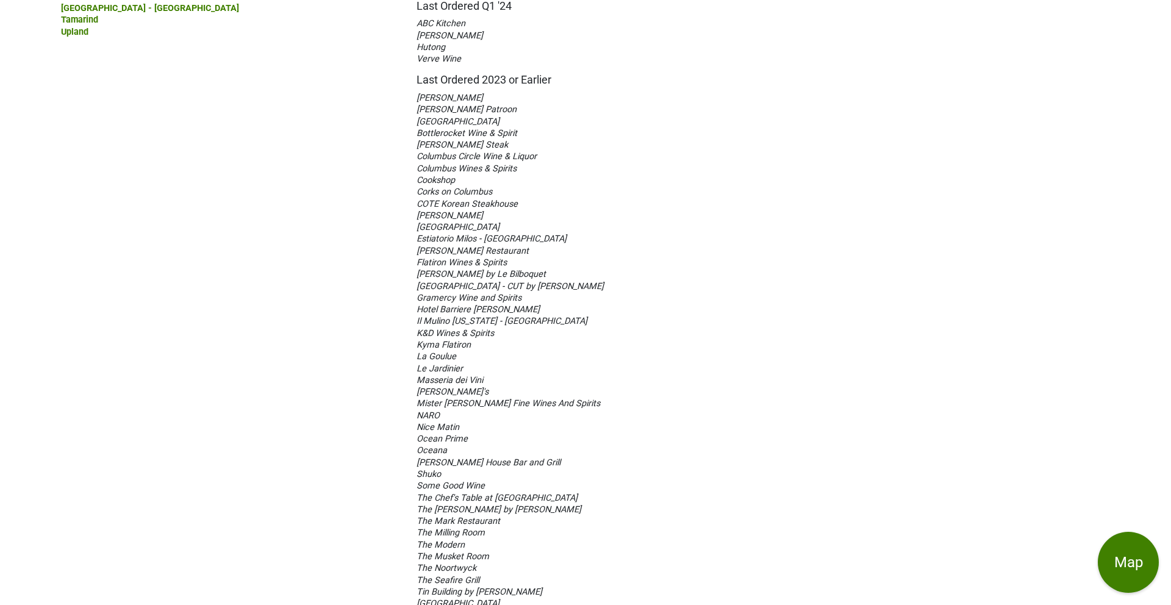
scroll to position [816, 0]
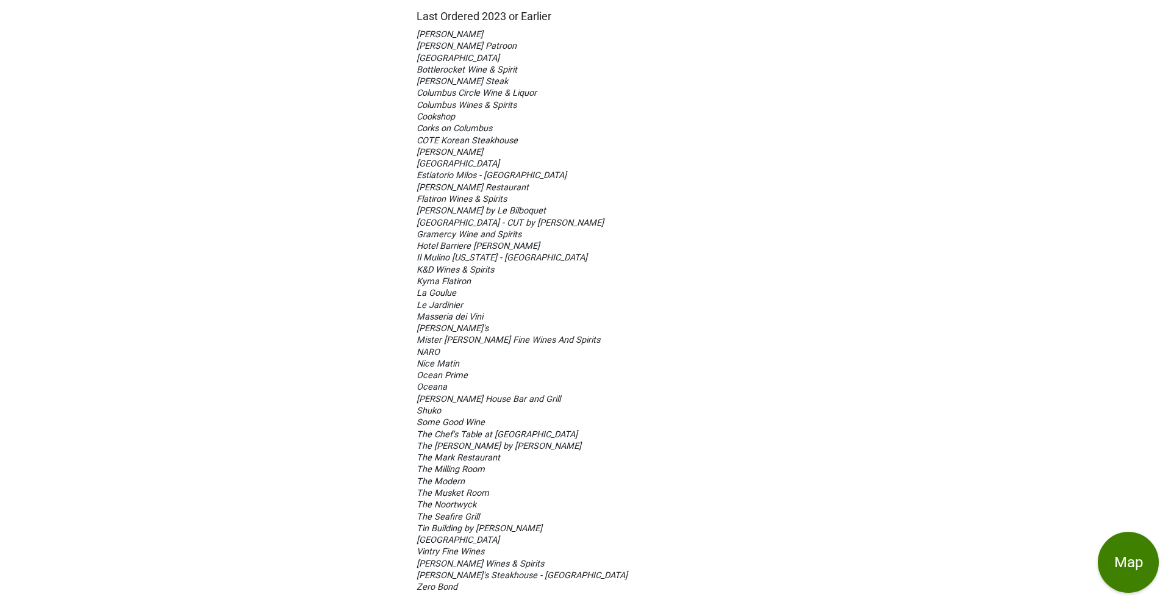
click at [440, 57] on span "[GEOGRAPHIC_DATA]" at bounding box center [458, 58] width 83 height 10
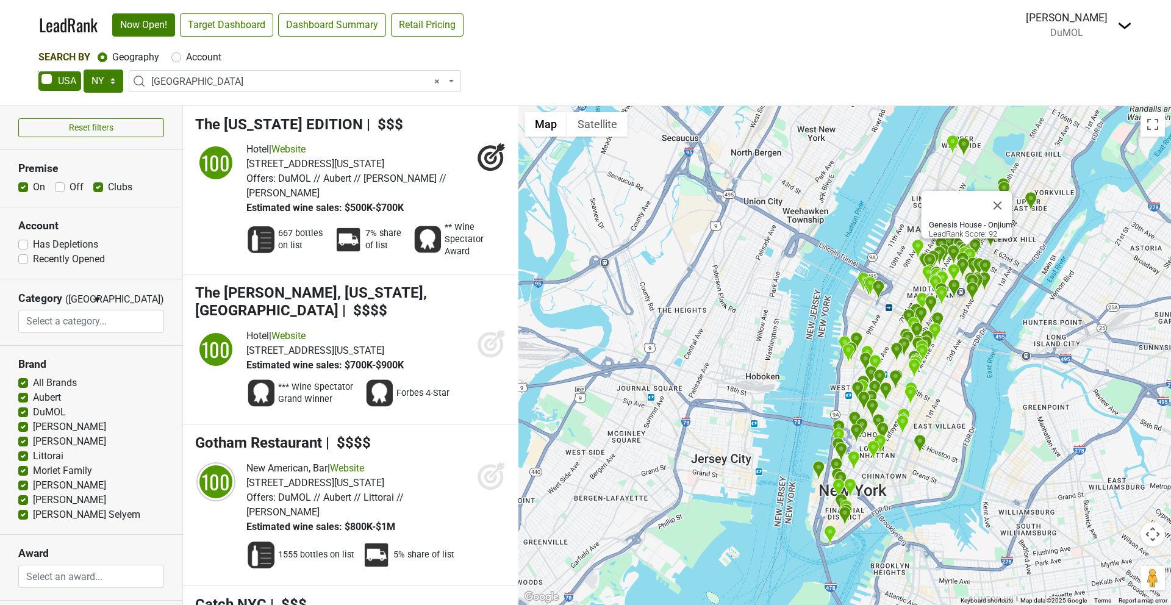
select select "NY"
select select "1260"
select select
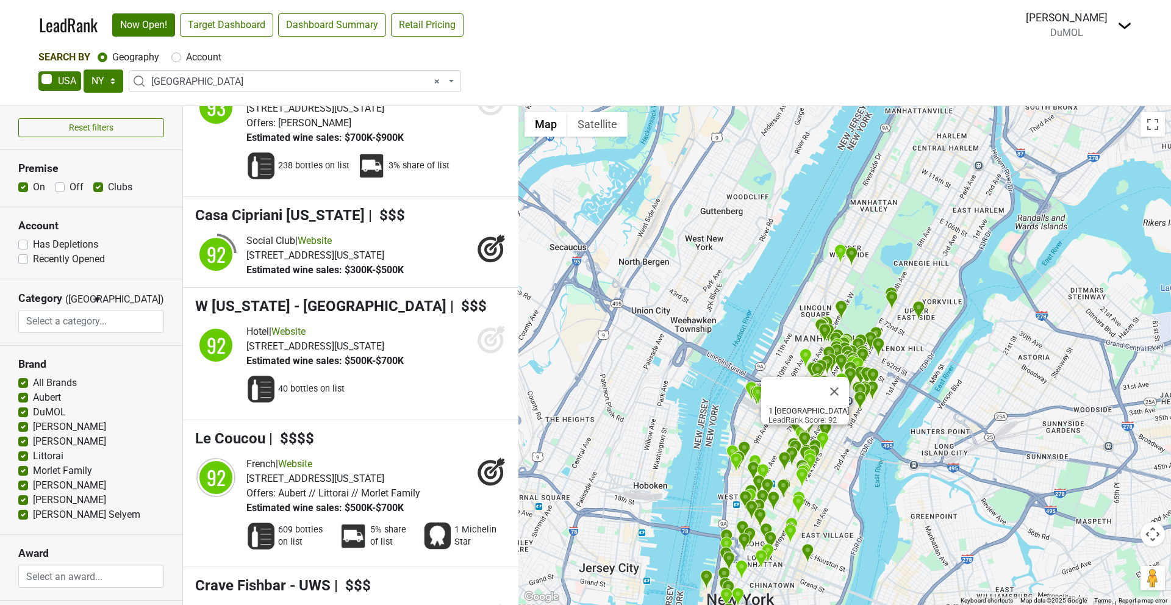
scroll to position [21190, 0]
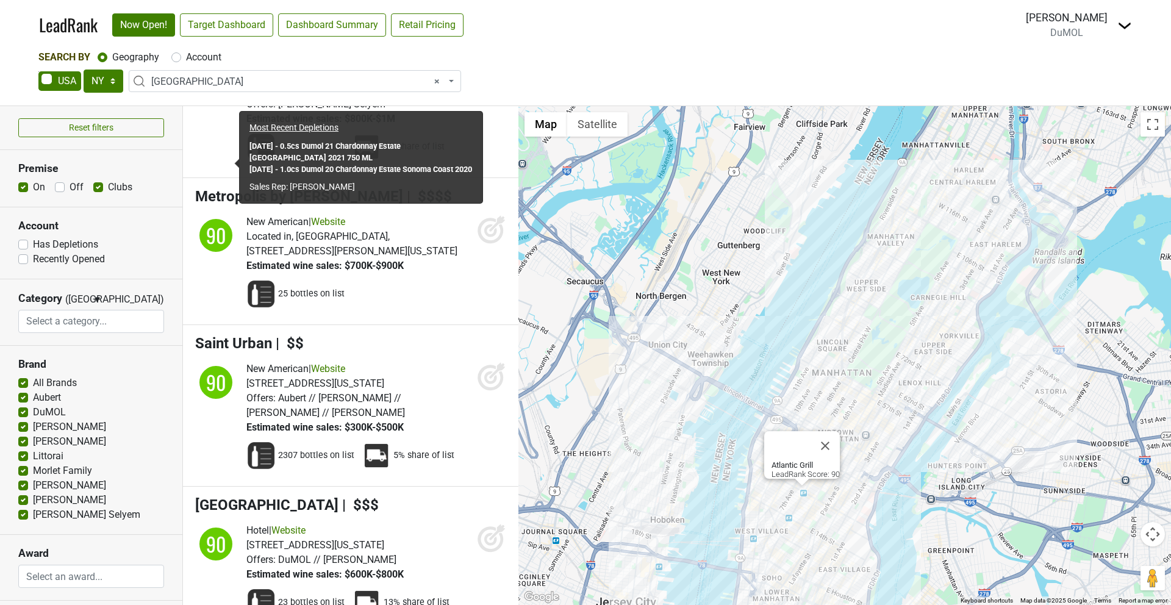
scroll to position [28312, 0]
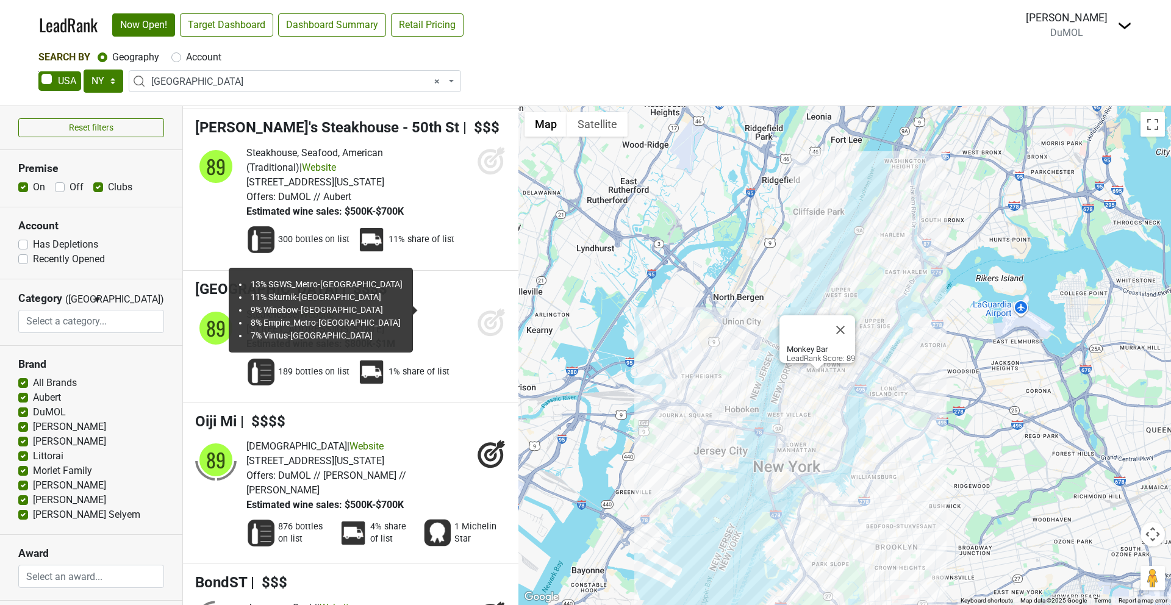
scroll to position [33031, 0]
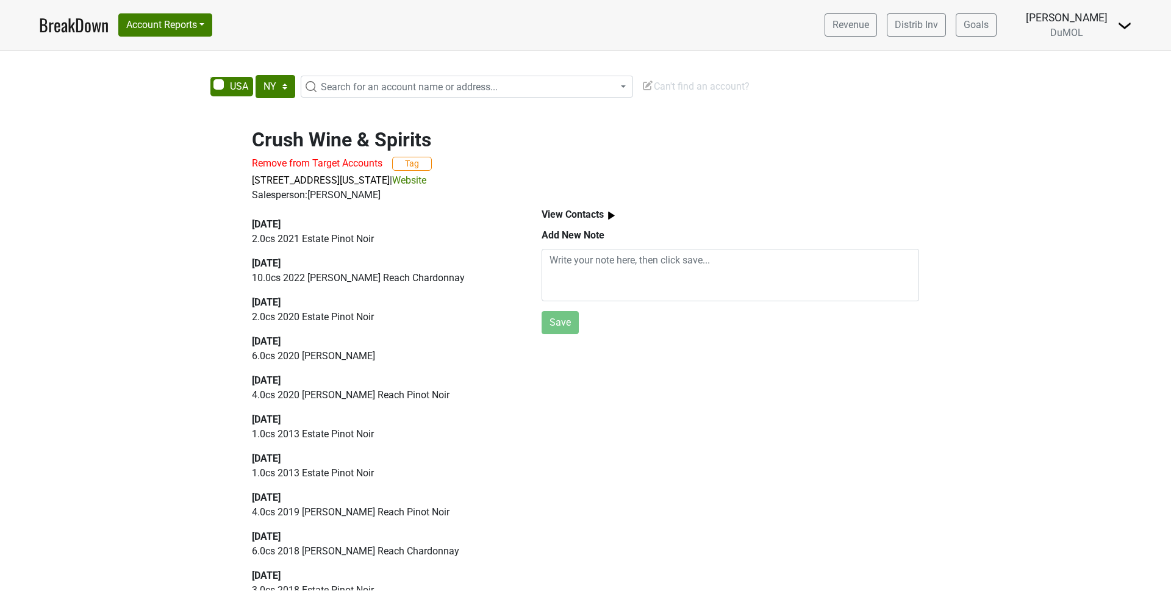
select select "NY"
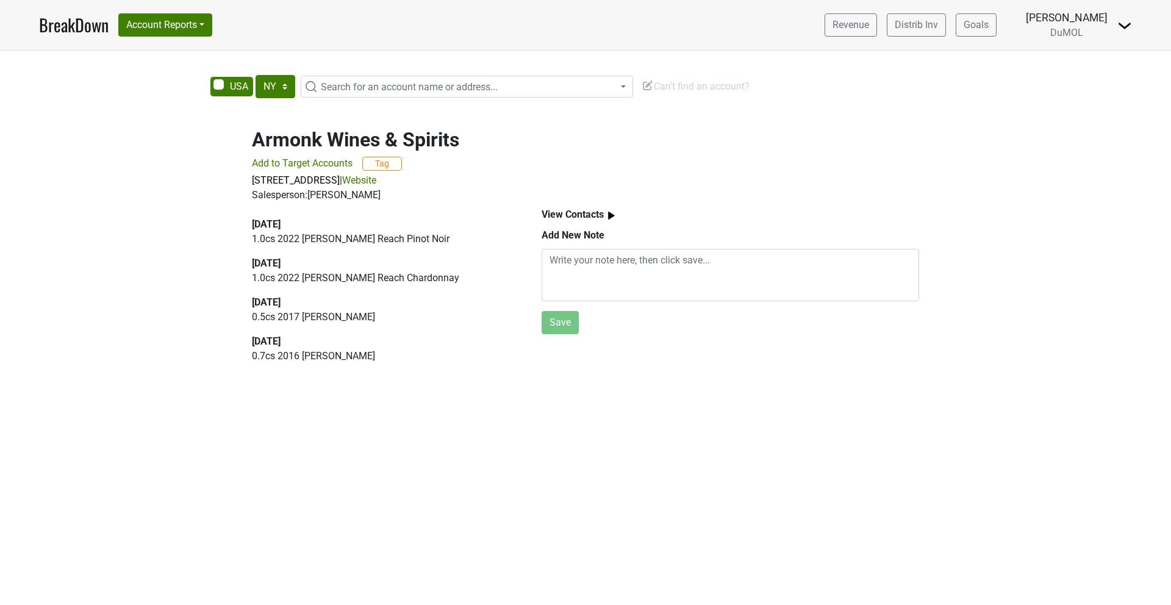
select select "NY"
